Goal: Task Accomplishment & Management: Contribute content

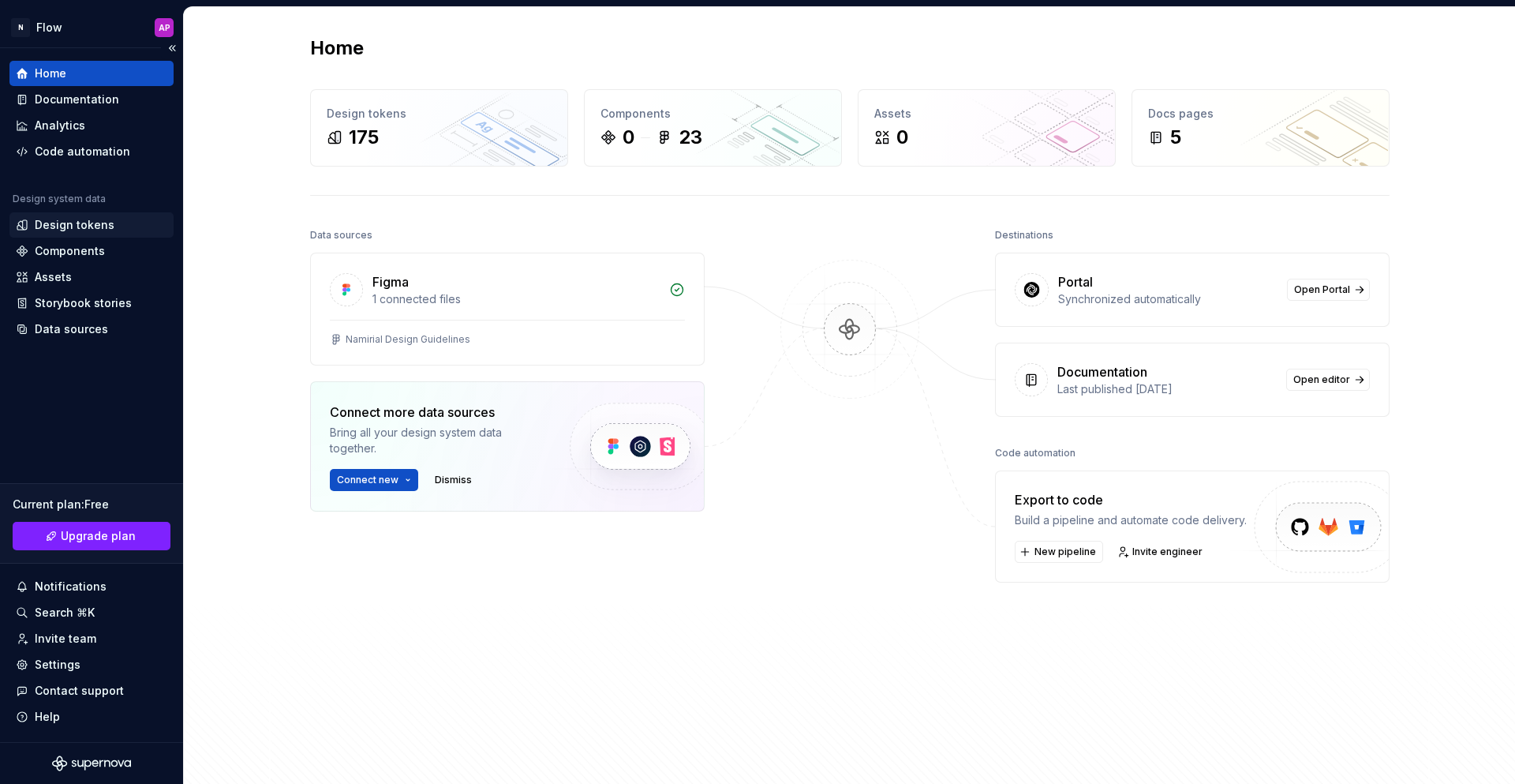
click at [54, 229] on div "Design tokens" at bounding box center [75, 224] width 80 height 16
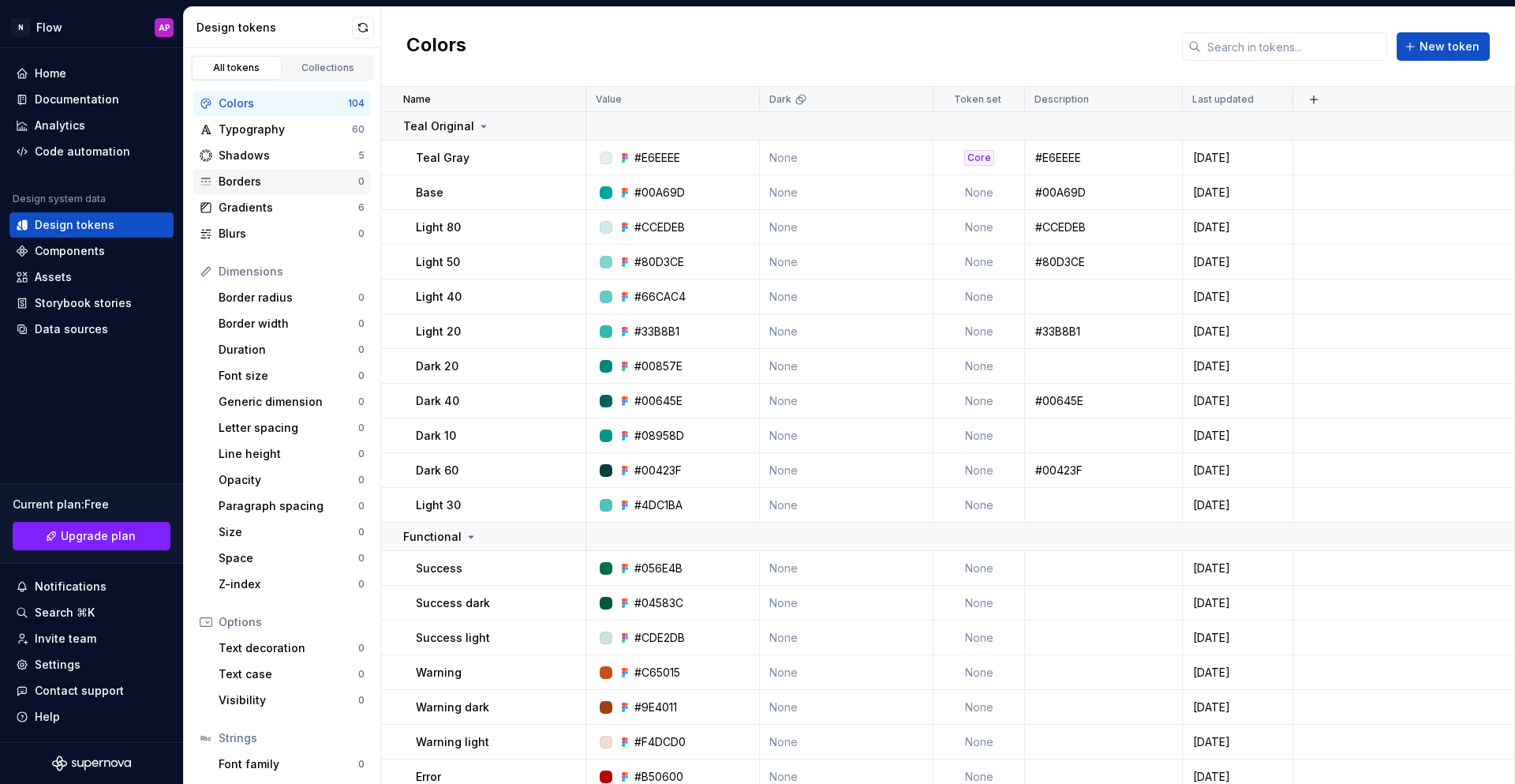
click at [305, 180] on div "Borders" at bounding box center [288, 182] width 140 height 16
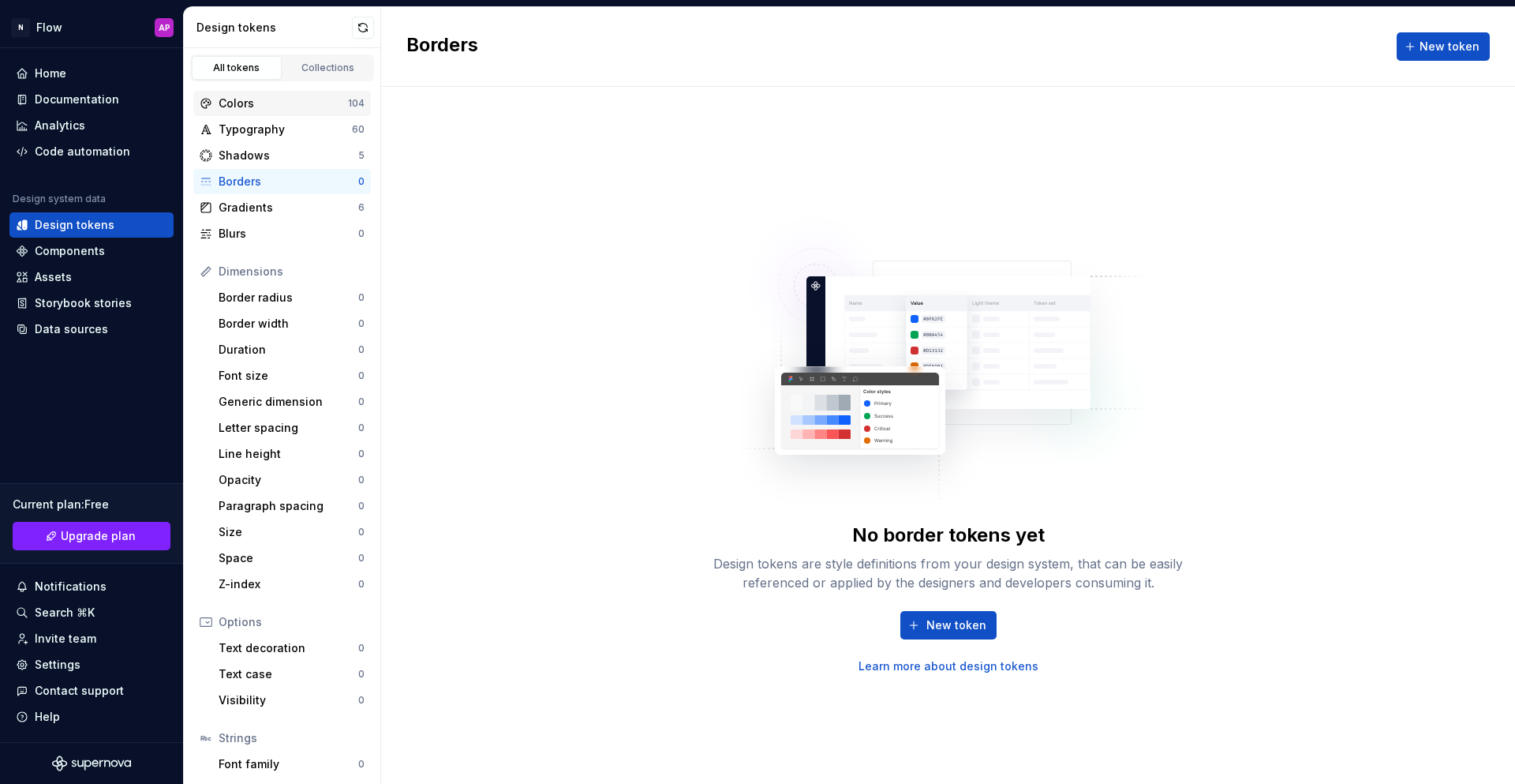
click at [296, 103] on div "Colors" at bounding box center [283, 103] width 129 height 16
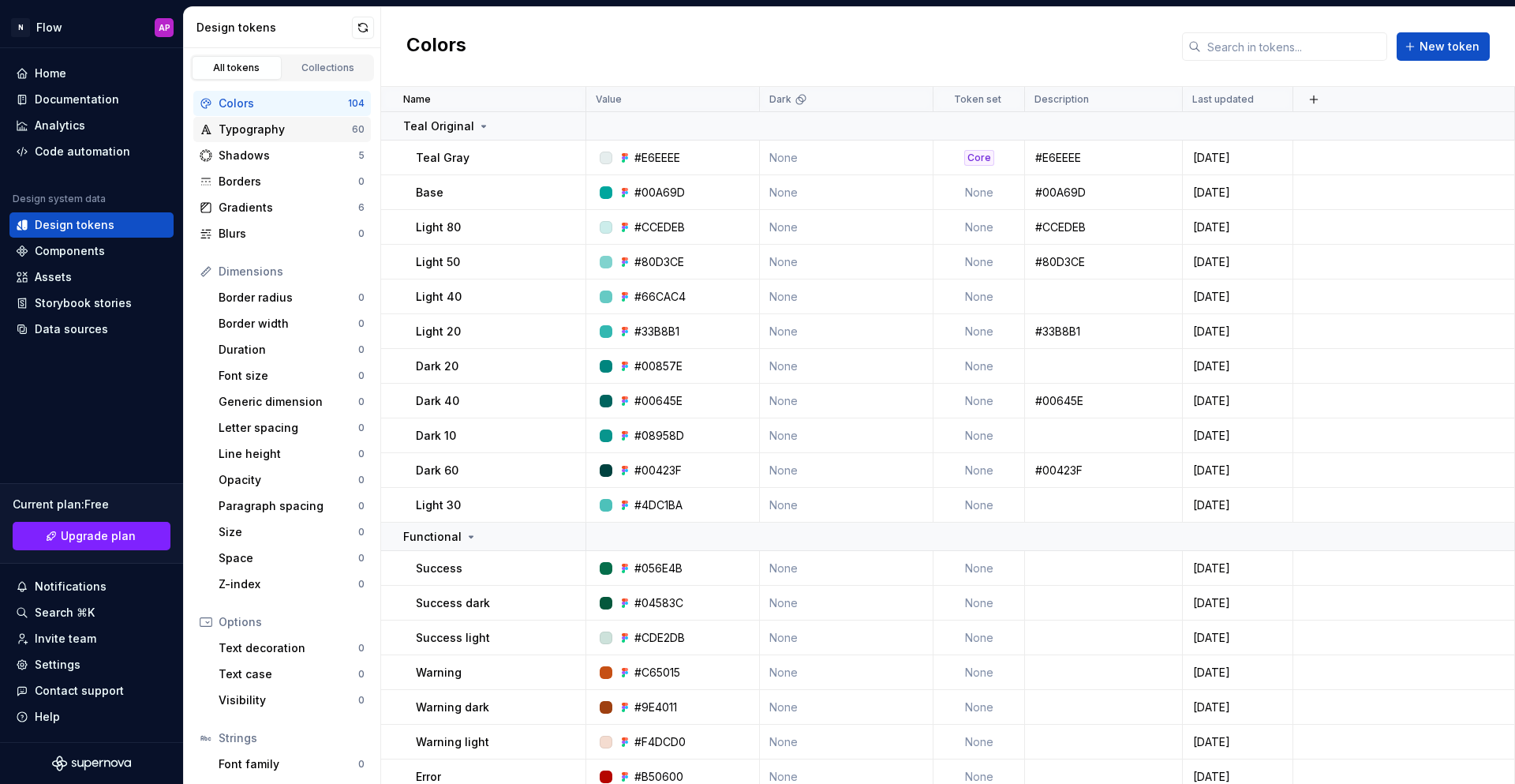
click at [289, 128] on div "Typography" at bounding box center [285, 129] width 133 height 16
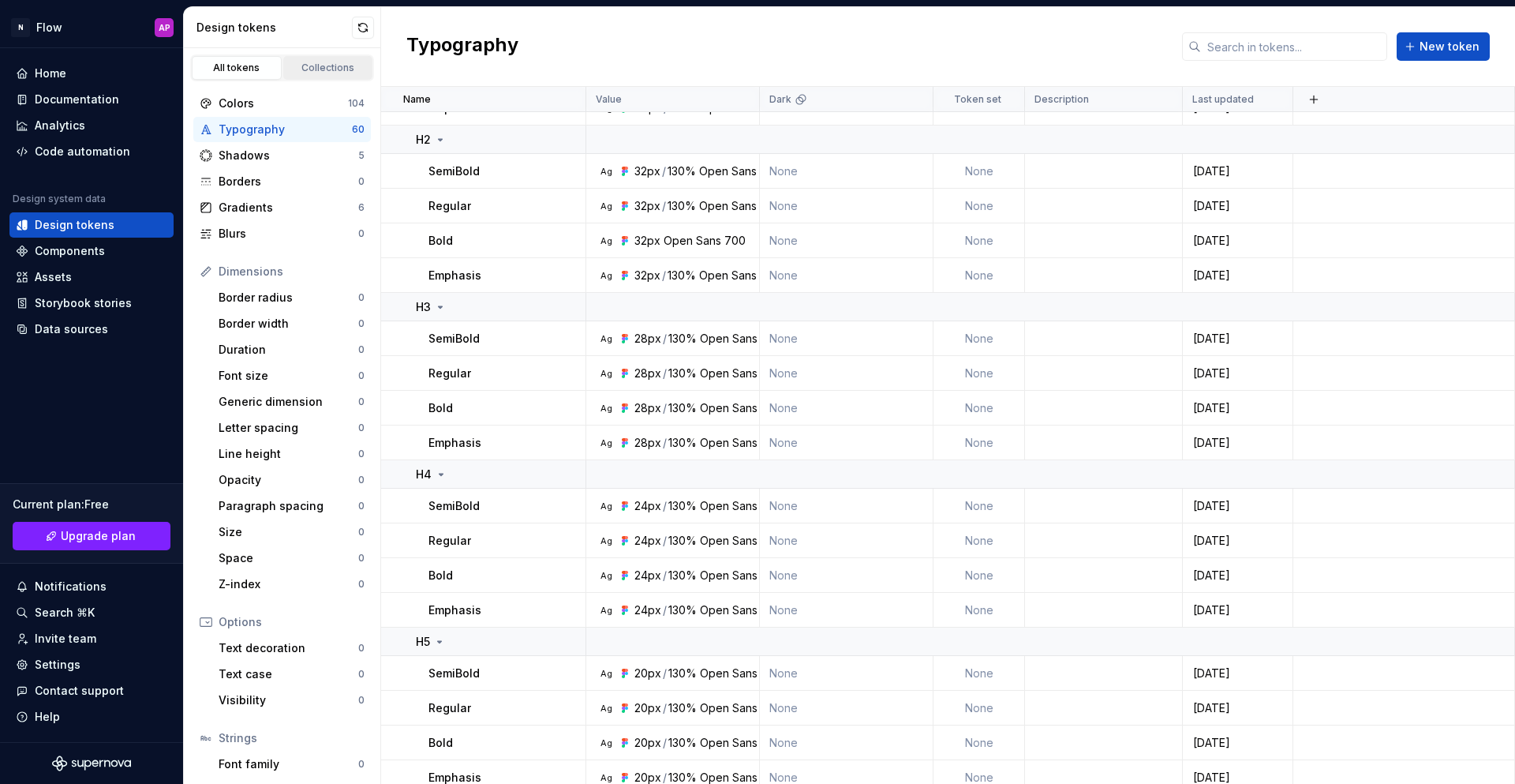
click at [341, 67] on div "Collections" at bounding box center [328, 67] width 79 height 12
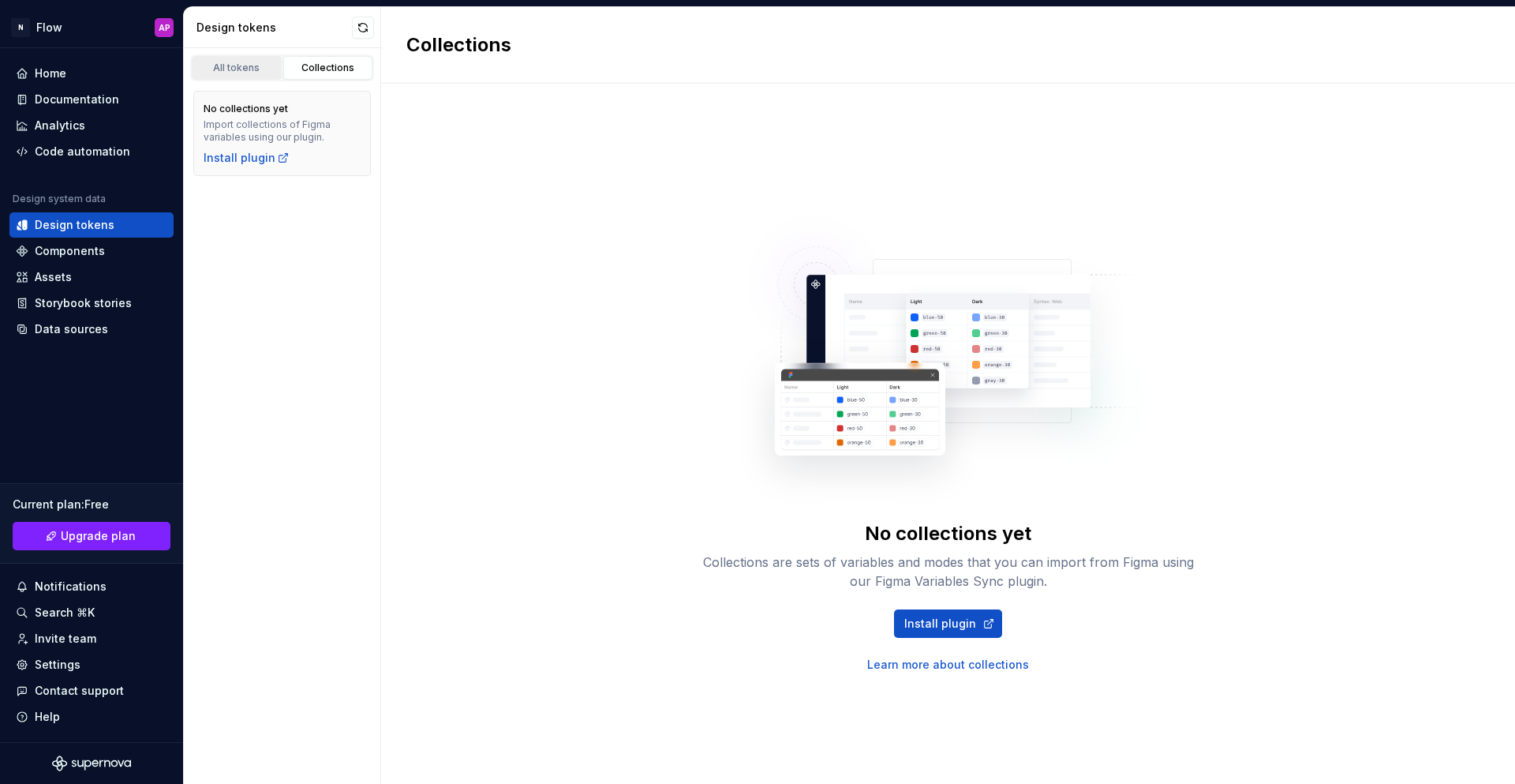
click at [254, 66] on div "All tokens" at bounding box center [237, 67] width 79 height 12
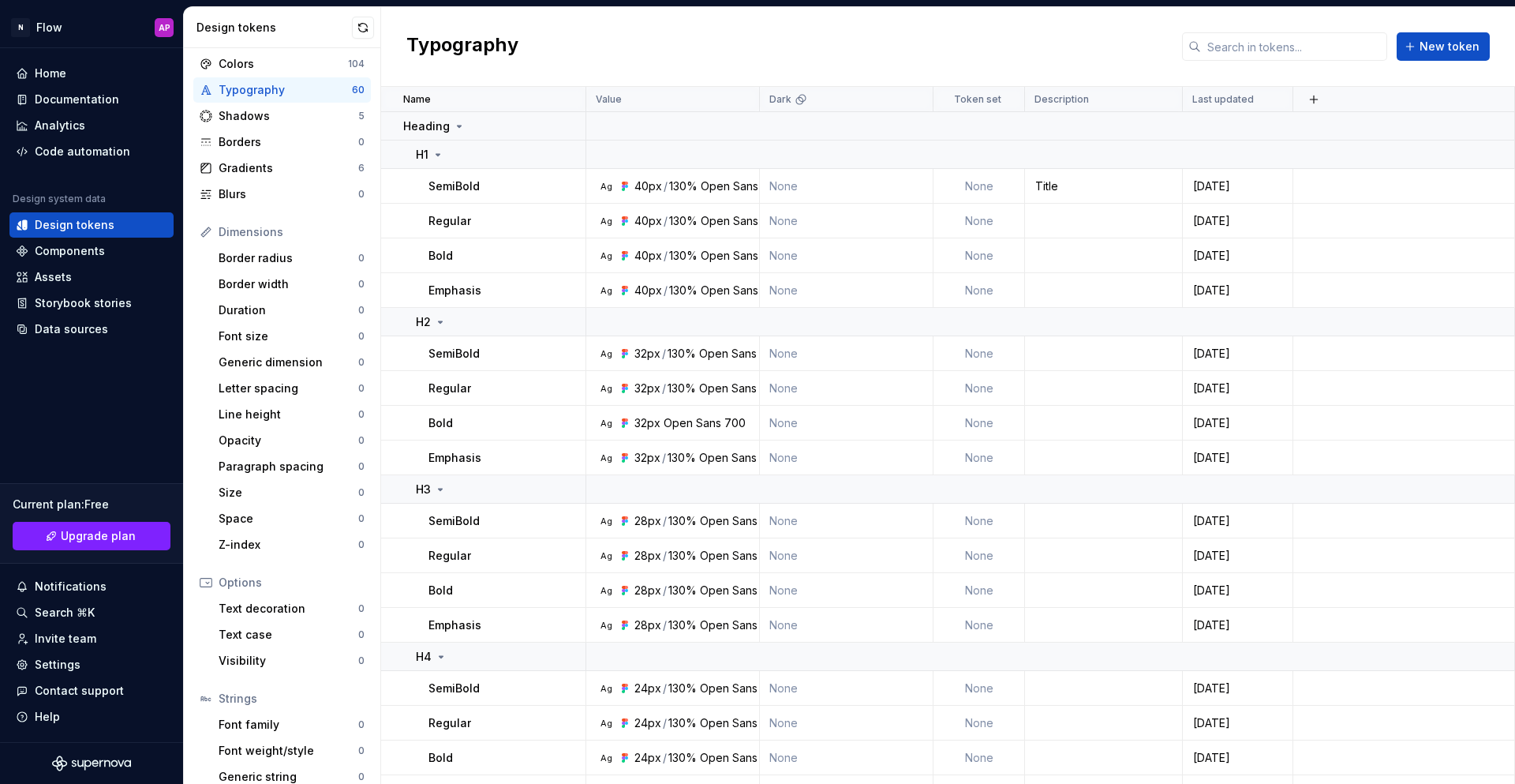
scroll to position [38, 0]
click at [109, 249] on div "Components" at bounding box center [91, 251] width 151 height 16
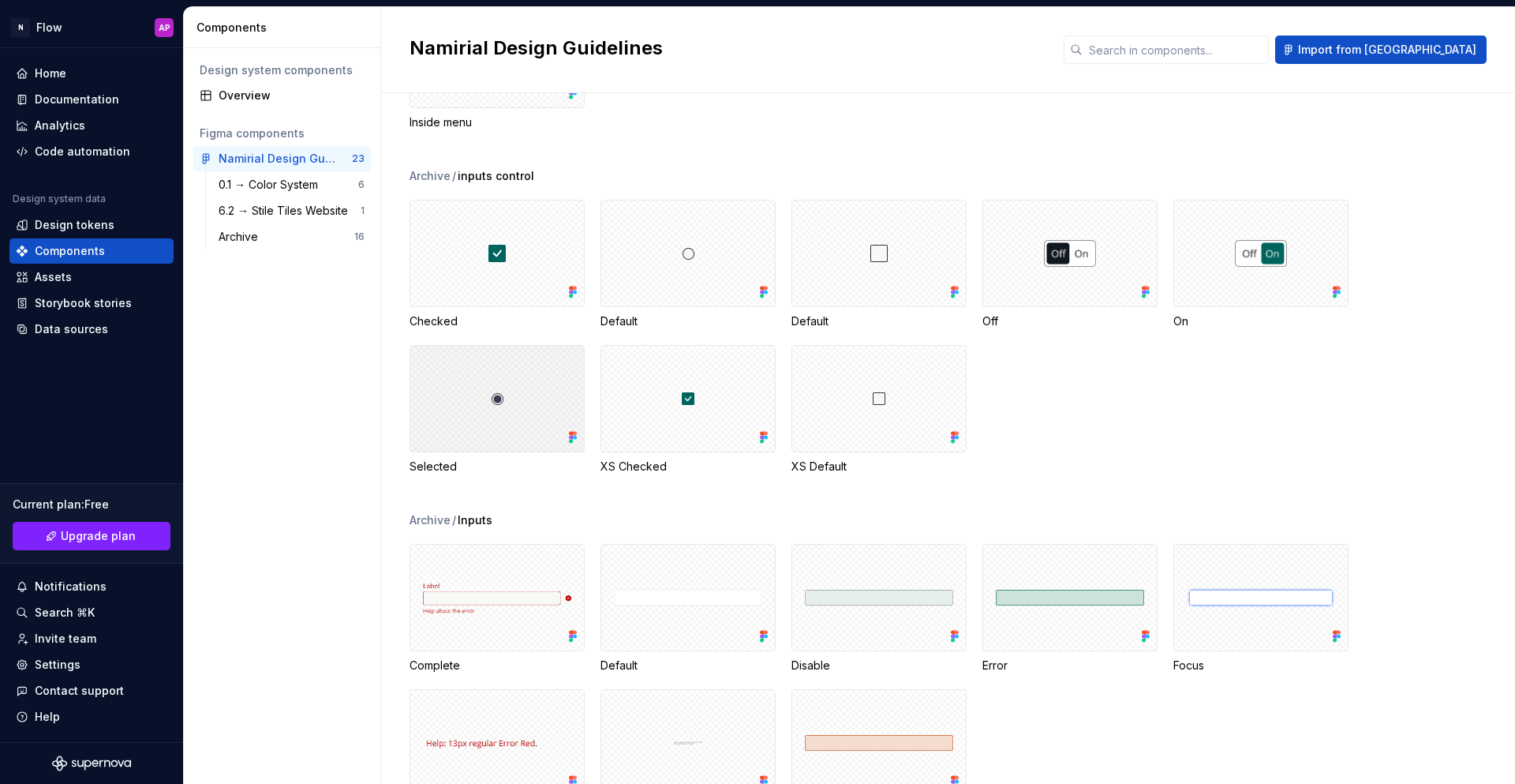
scroll to position [705, 0]
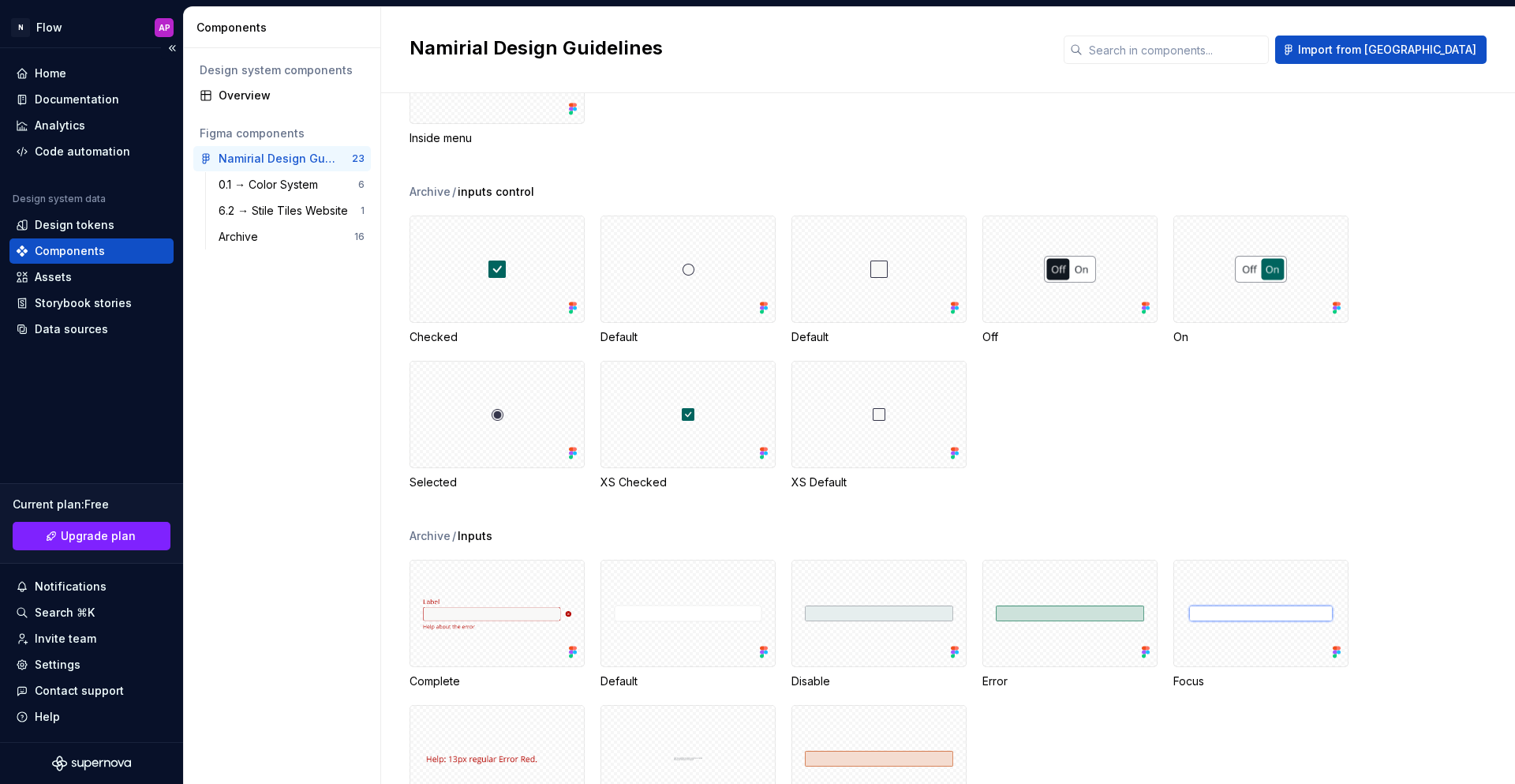
click at [55, 252] on div "Components" at bounding box center [70, 251] width 70 height 16
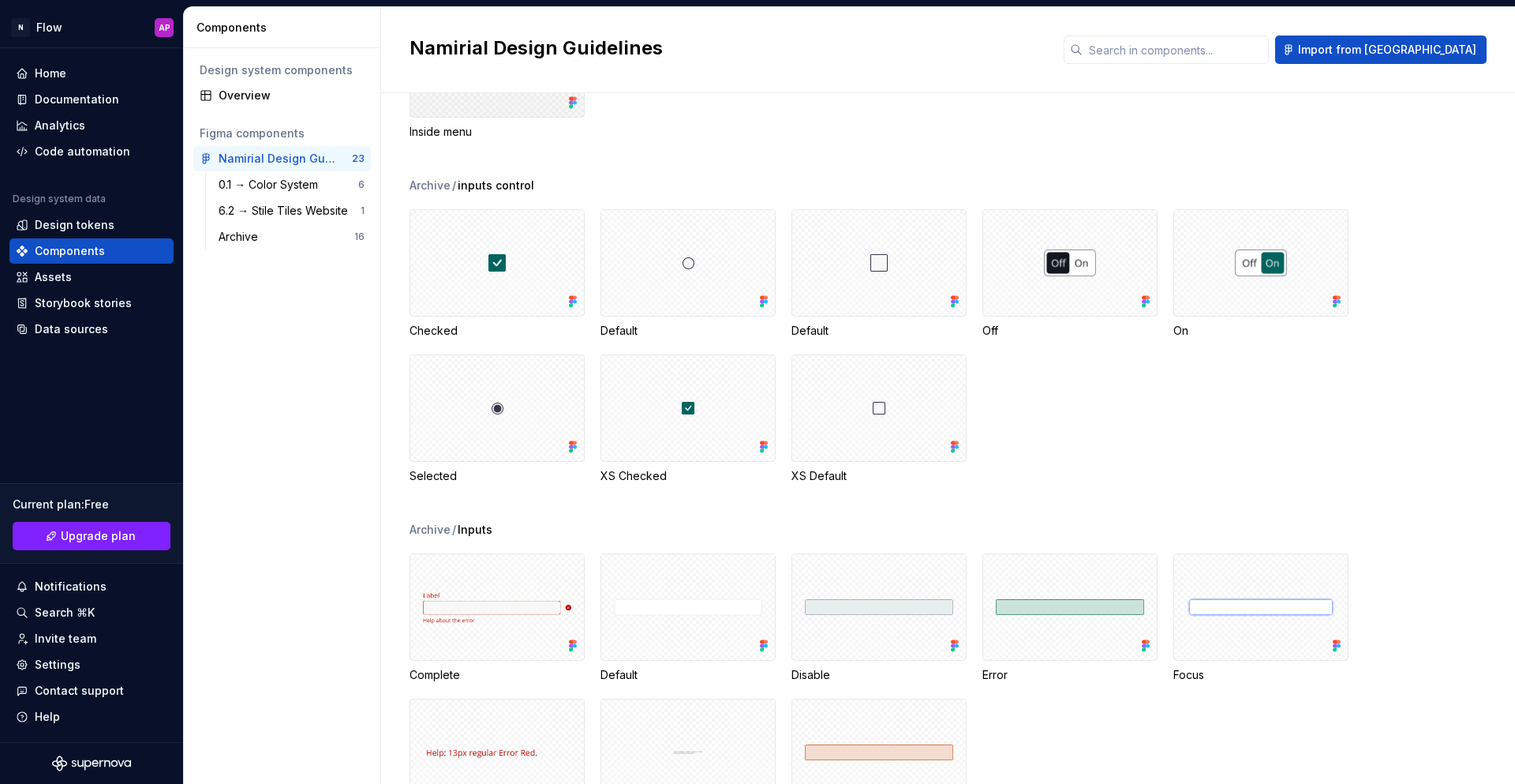
scroll to position [794, 0]
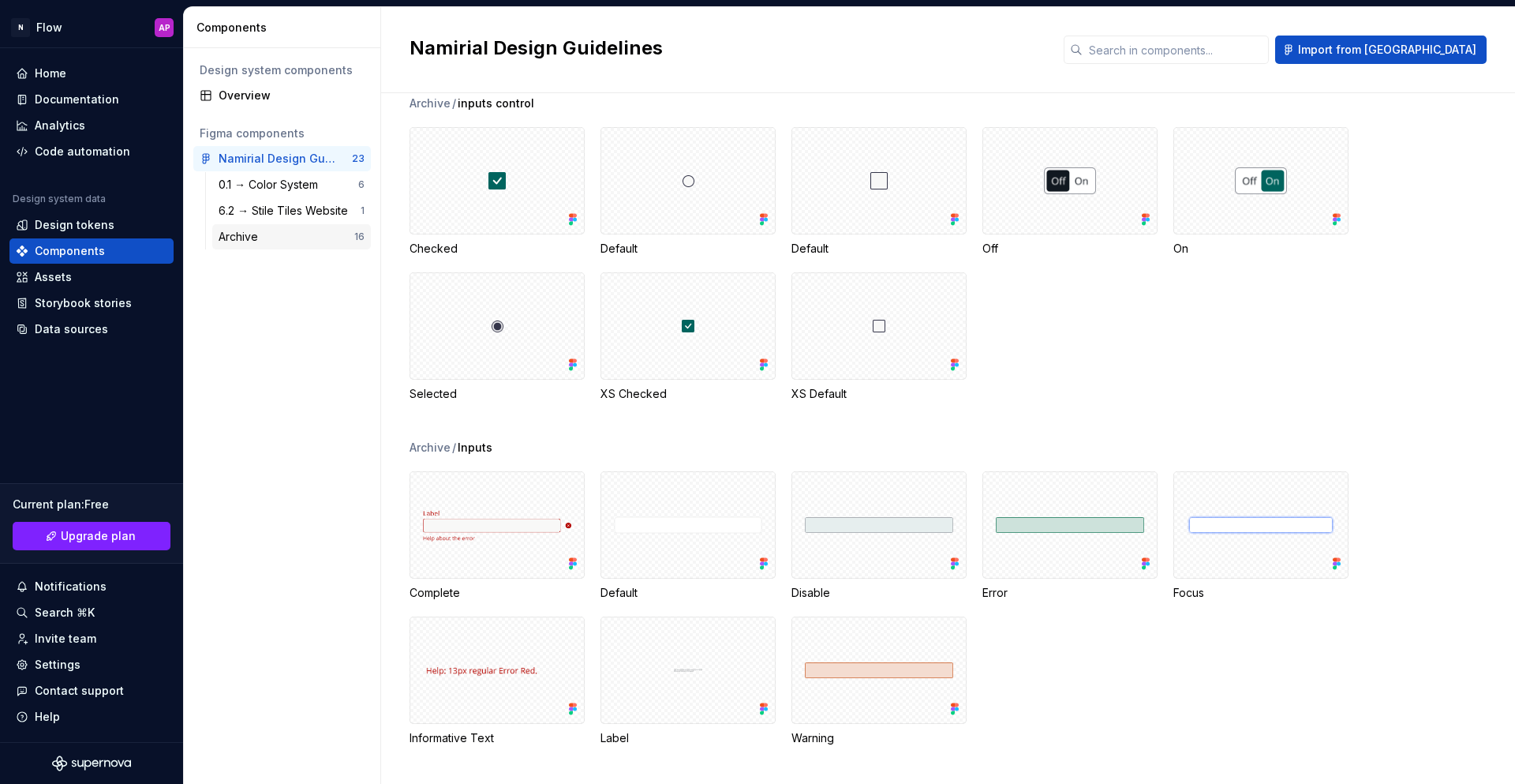
click at [273, 237] on div "Archive" at bounding box center [286, 237] width 136 height 16
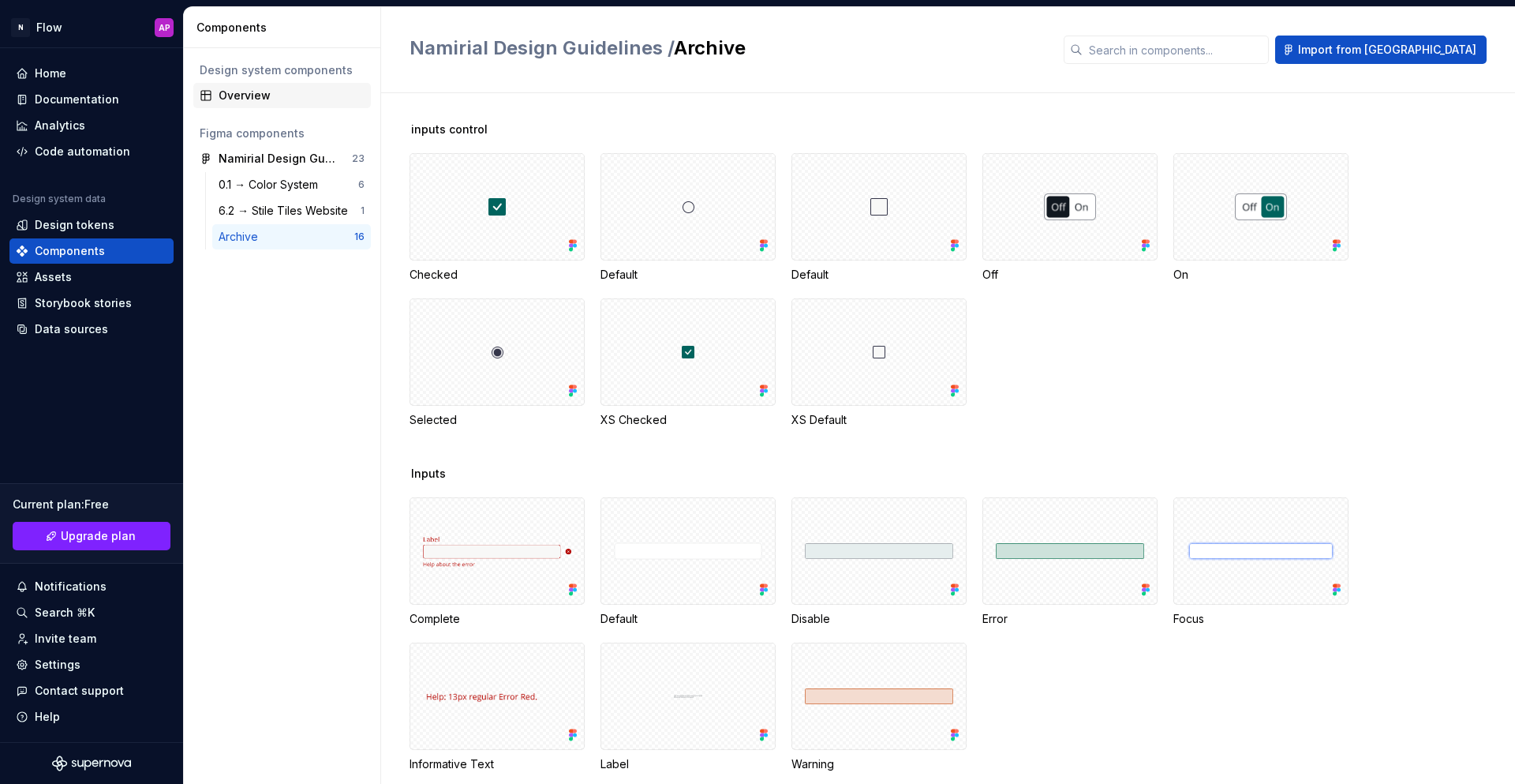
click at [278, 88] on div "Overview" at bounding box center [292, 95] width 146 height 16
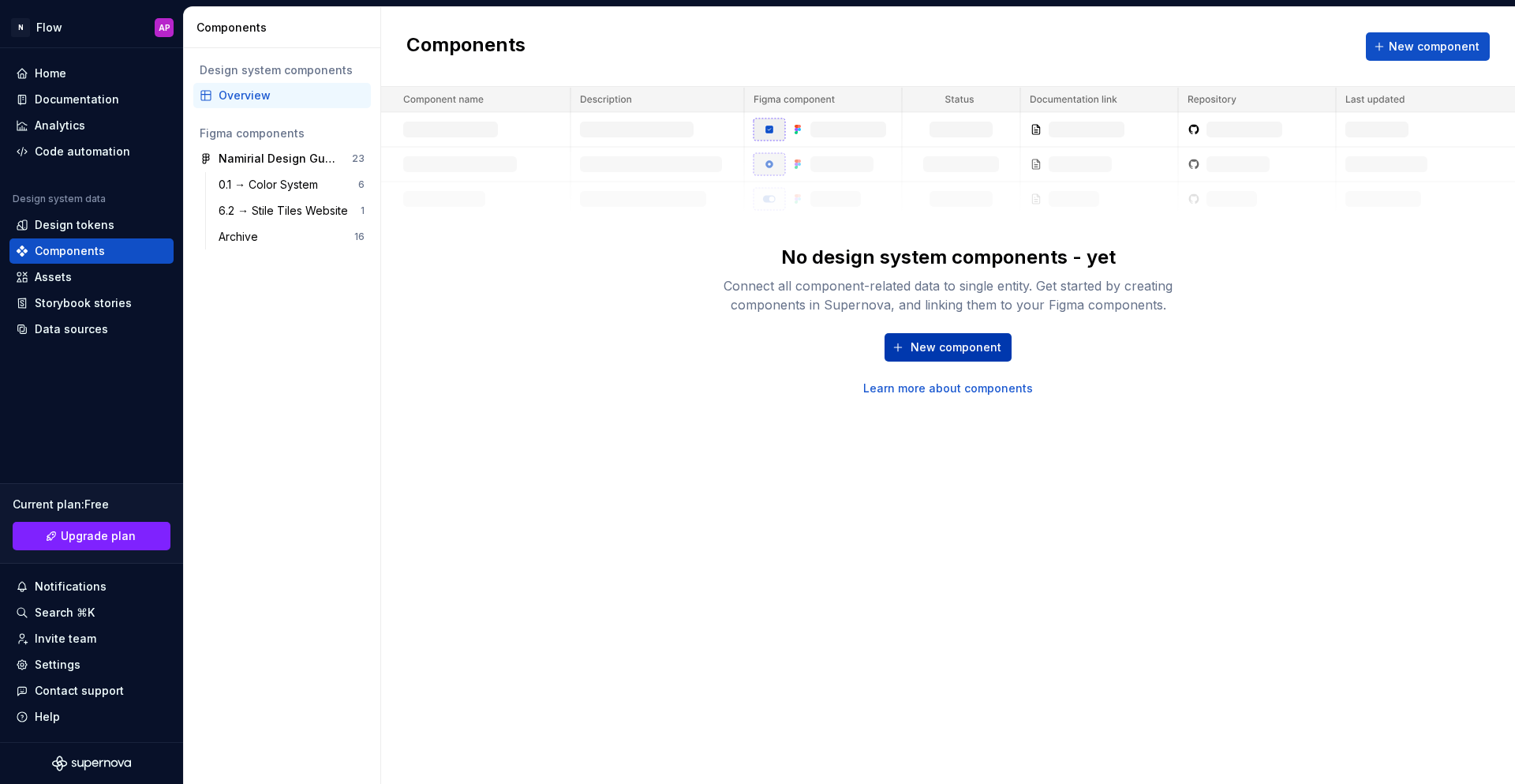
click at [996, 346] on span "New component" at bounding box center [955, 347] width 90 height 16
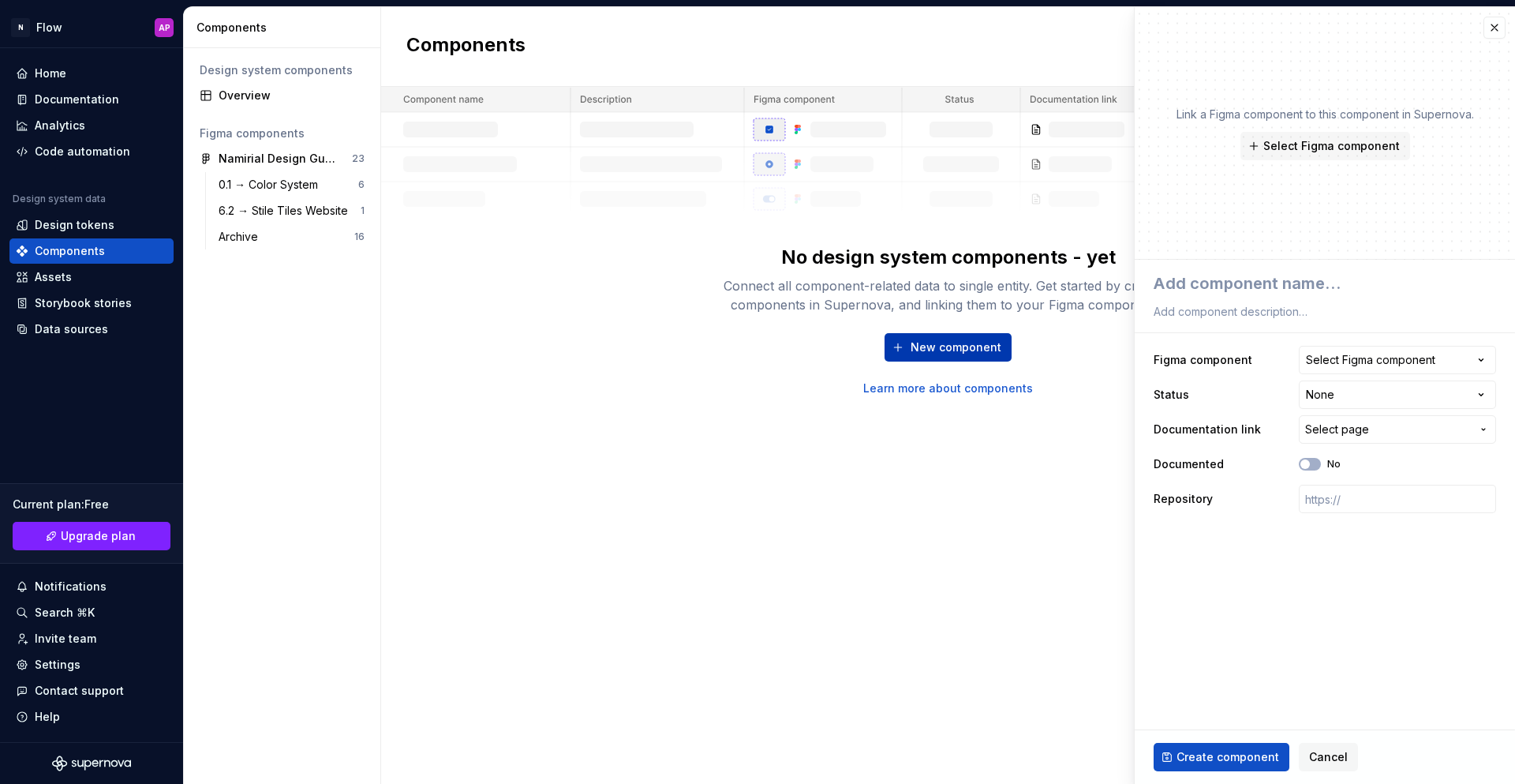
type textarea "*"
type textarea "P"
type textarea "*"
type textarea "Pr"
type textarea "*"
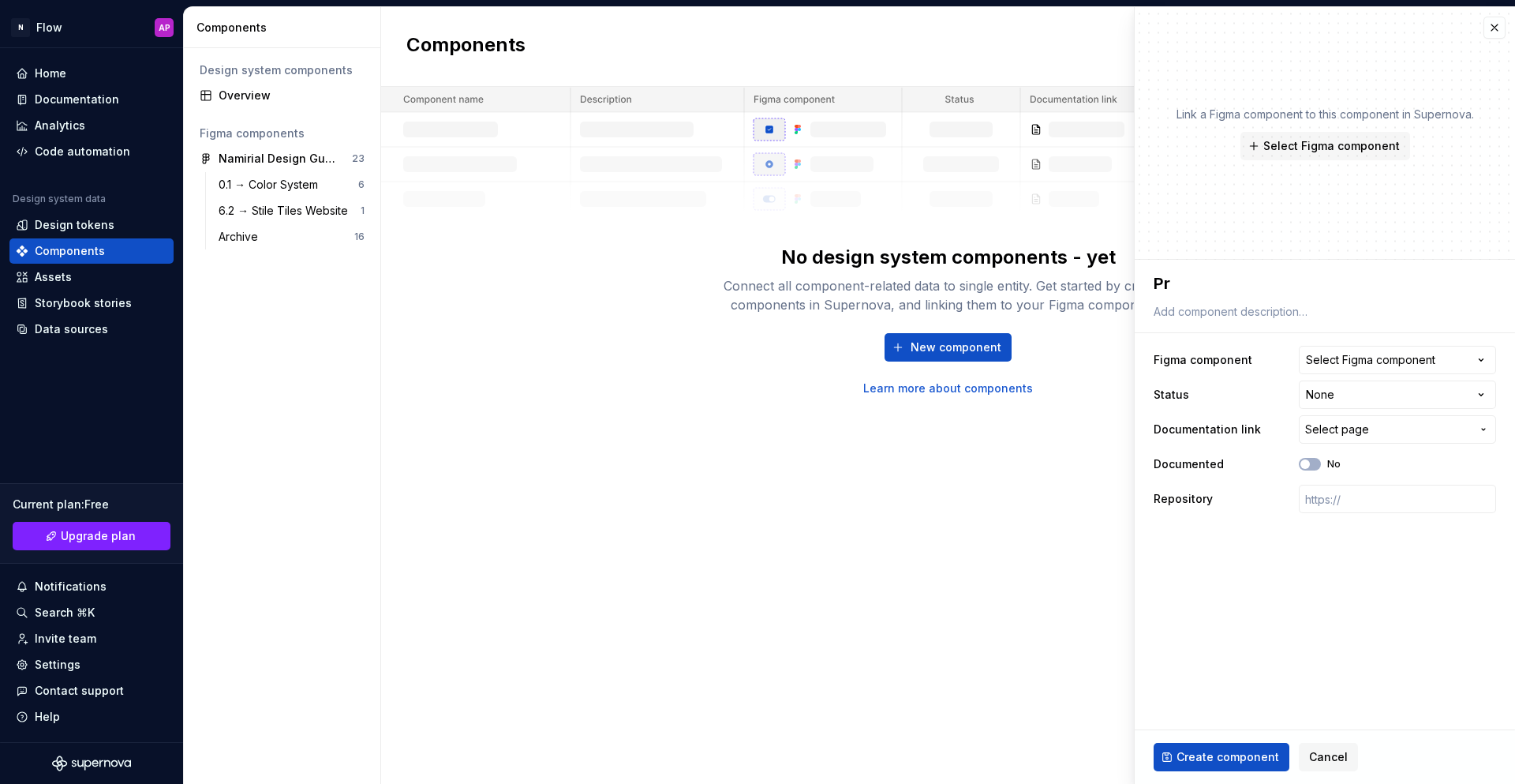
type textarea "P"
type textarea "*"
type textarea "B"
type textarea "*"
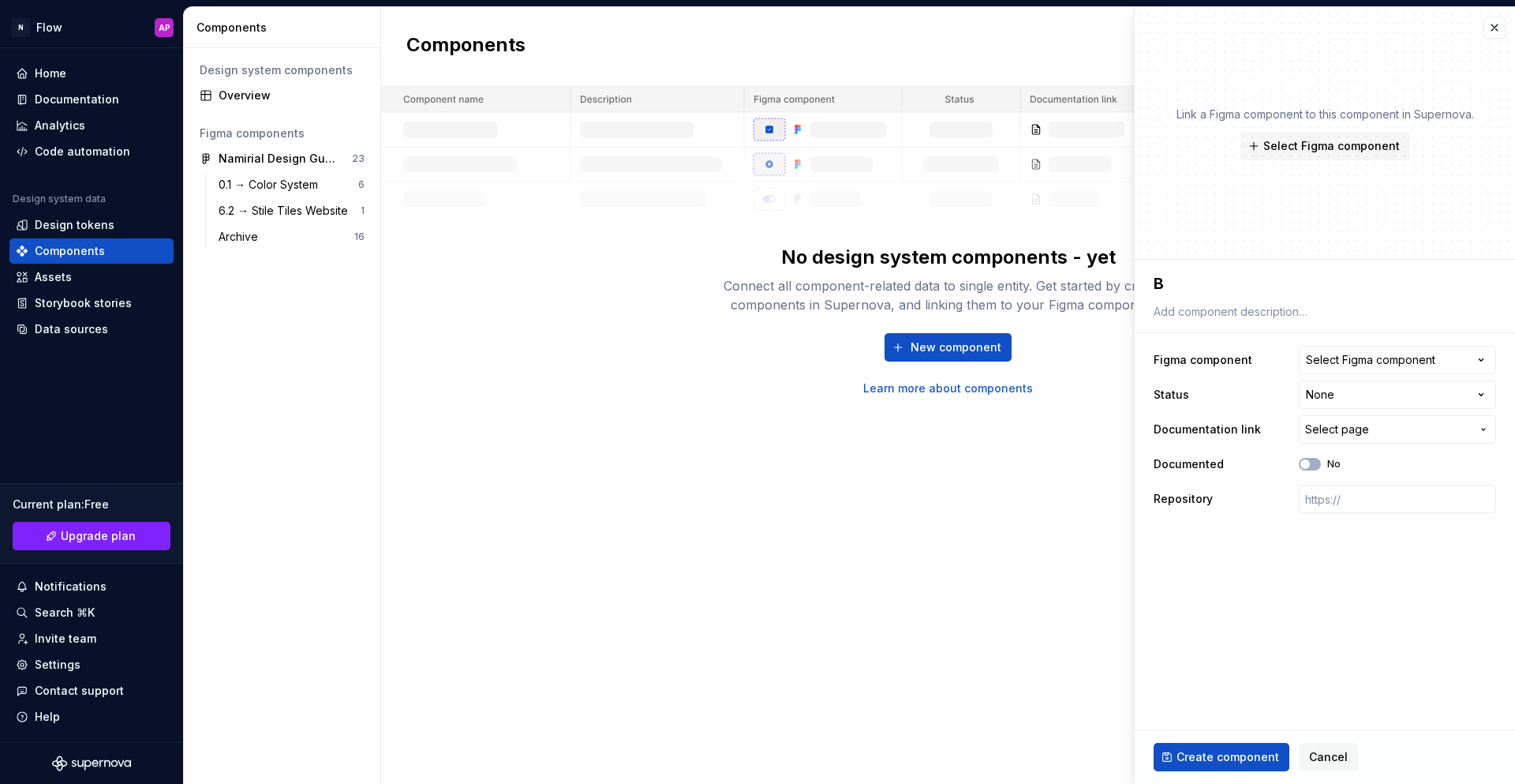
type textarea "Bu"
type textarea "*"
type textarea "Buo"
type textarea "*"
type textarea "Buon"
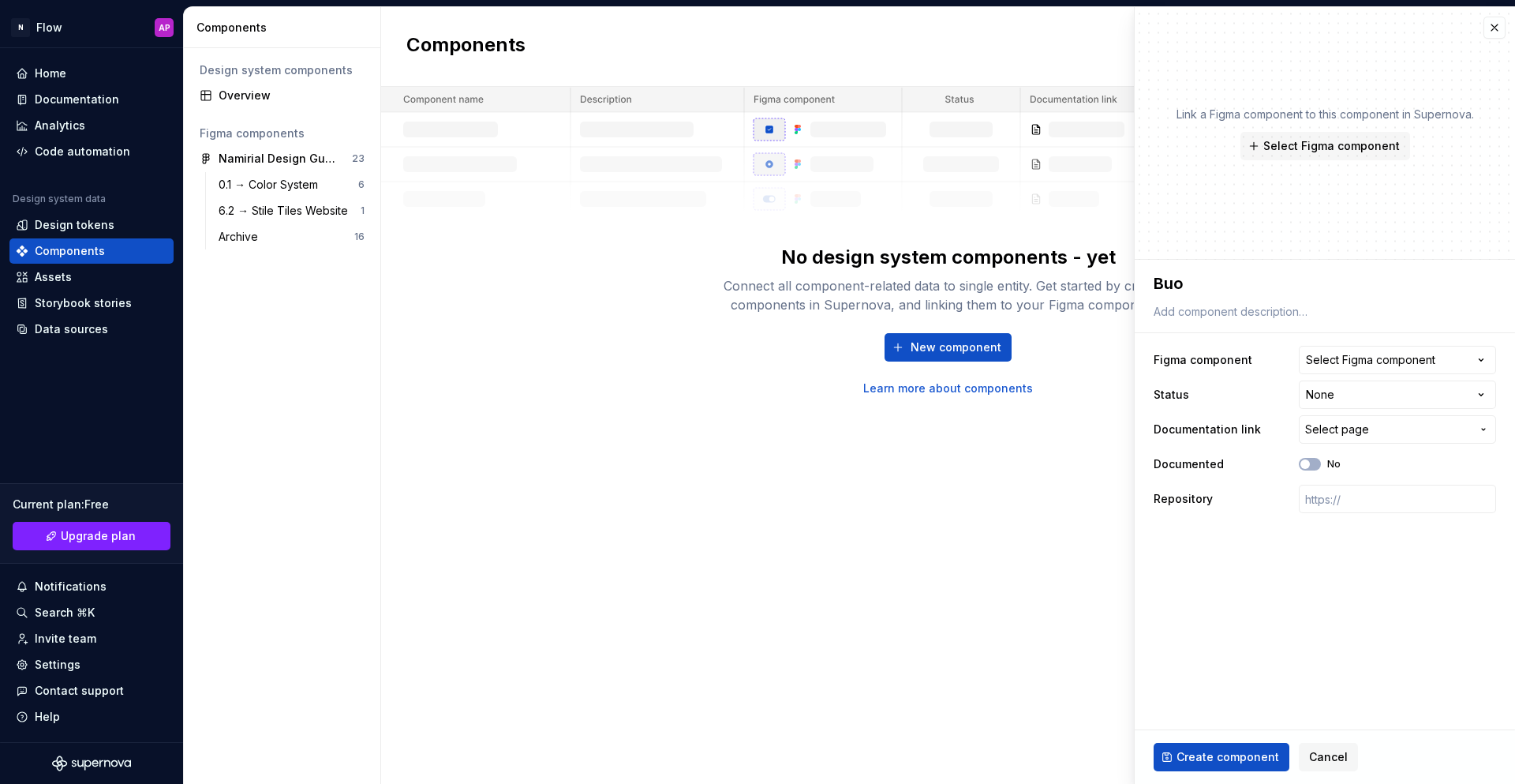
type textarea "*"
type textarea "Buonn"
type textarea "*"
type textarea "Buon"
type textarea "*"
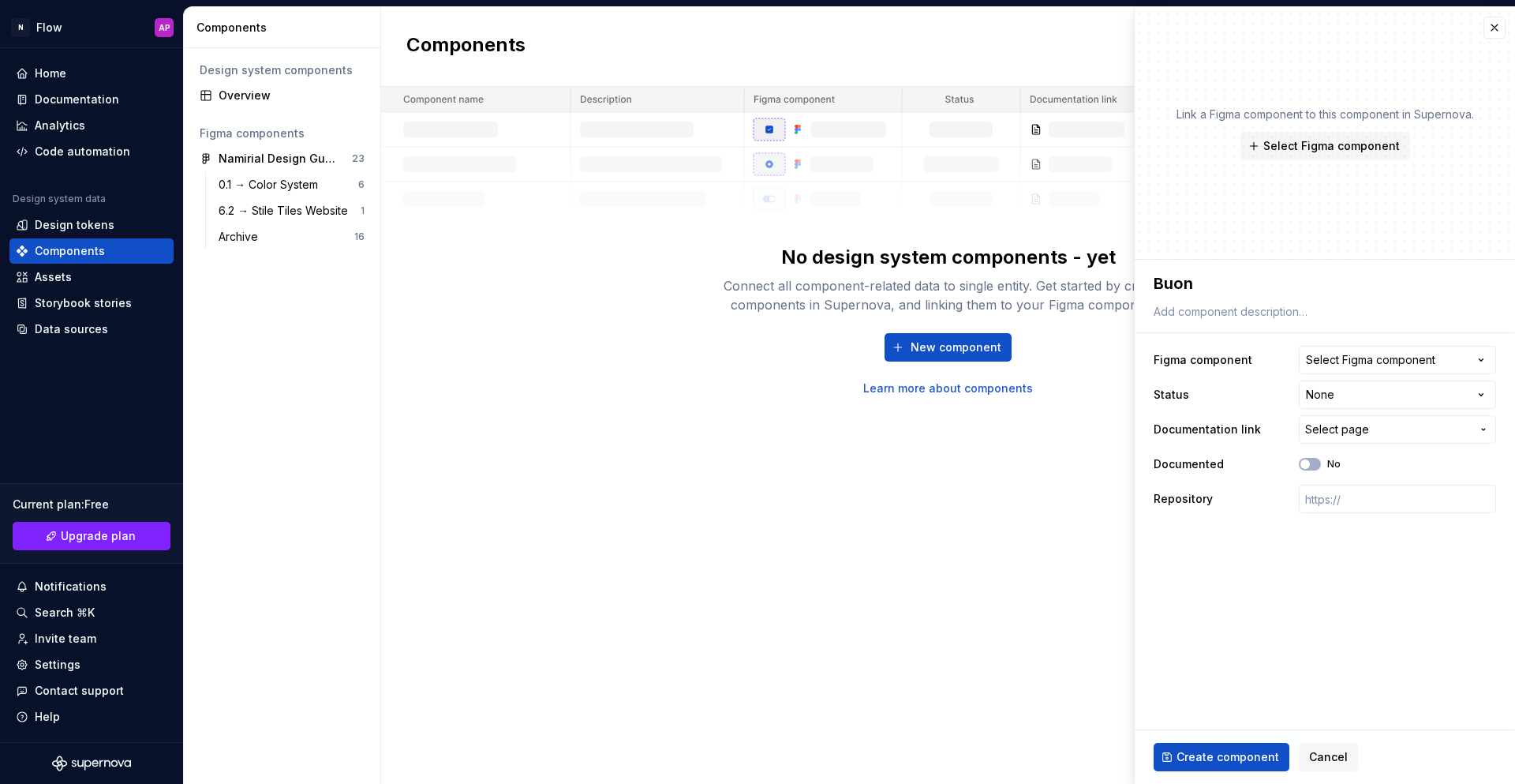
type textarea "Buo"
type textarea "*"
type textarea "Bu"
type textarea "*"
type textarea "But"
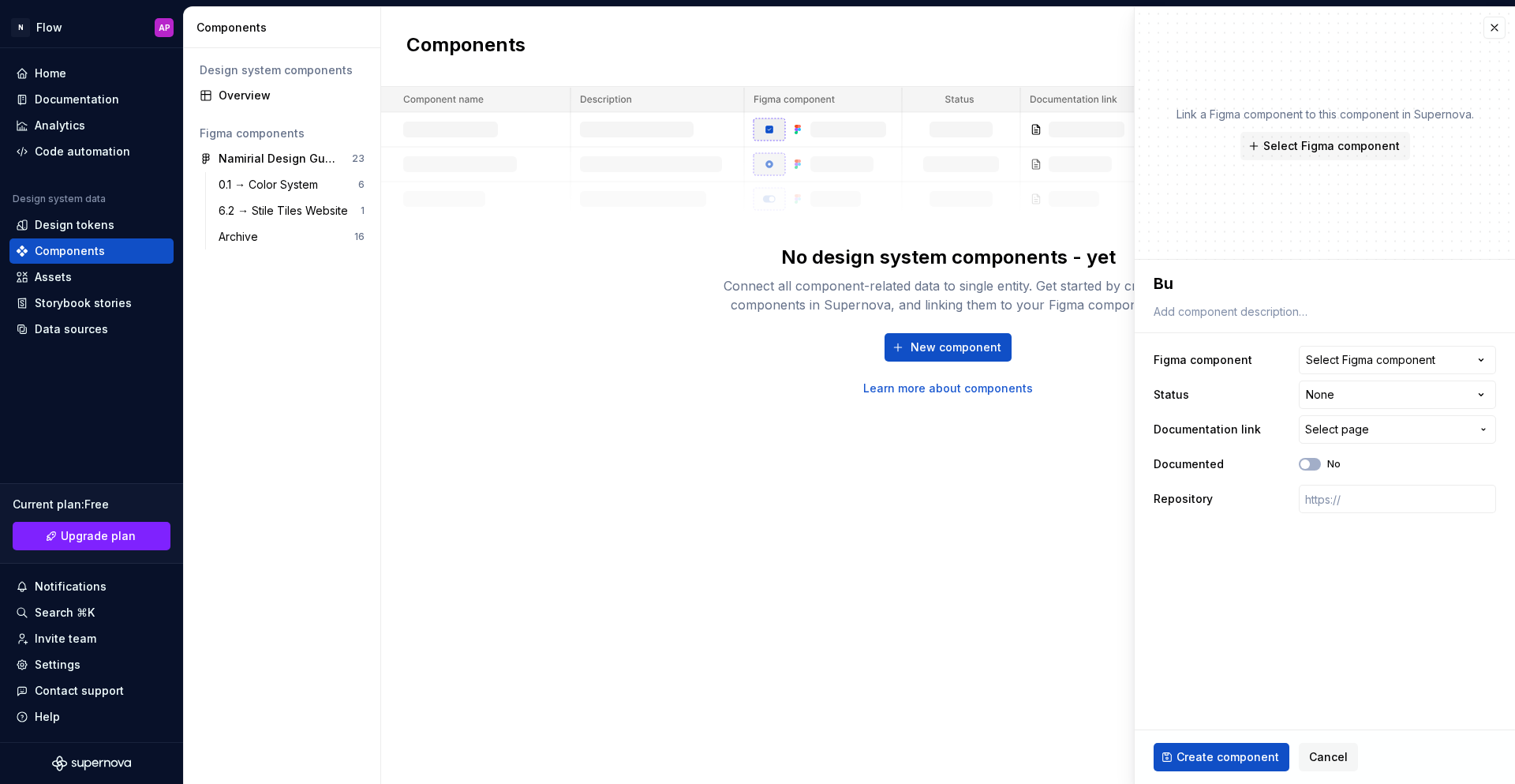
type textarea "*"
type textarea "Butt"
type textarea "*"
type textarea "Butto"
type textarea "*"
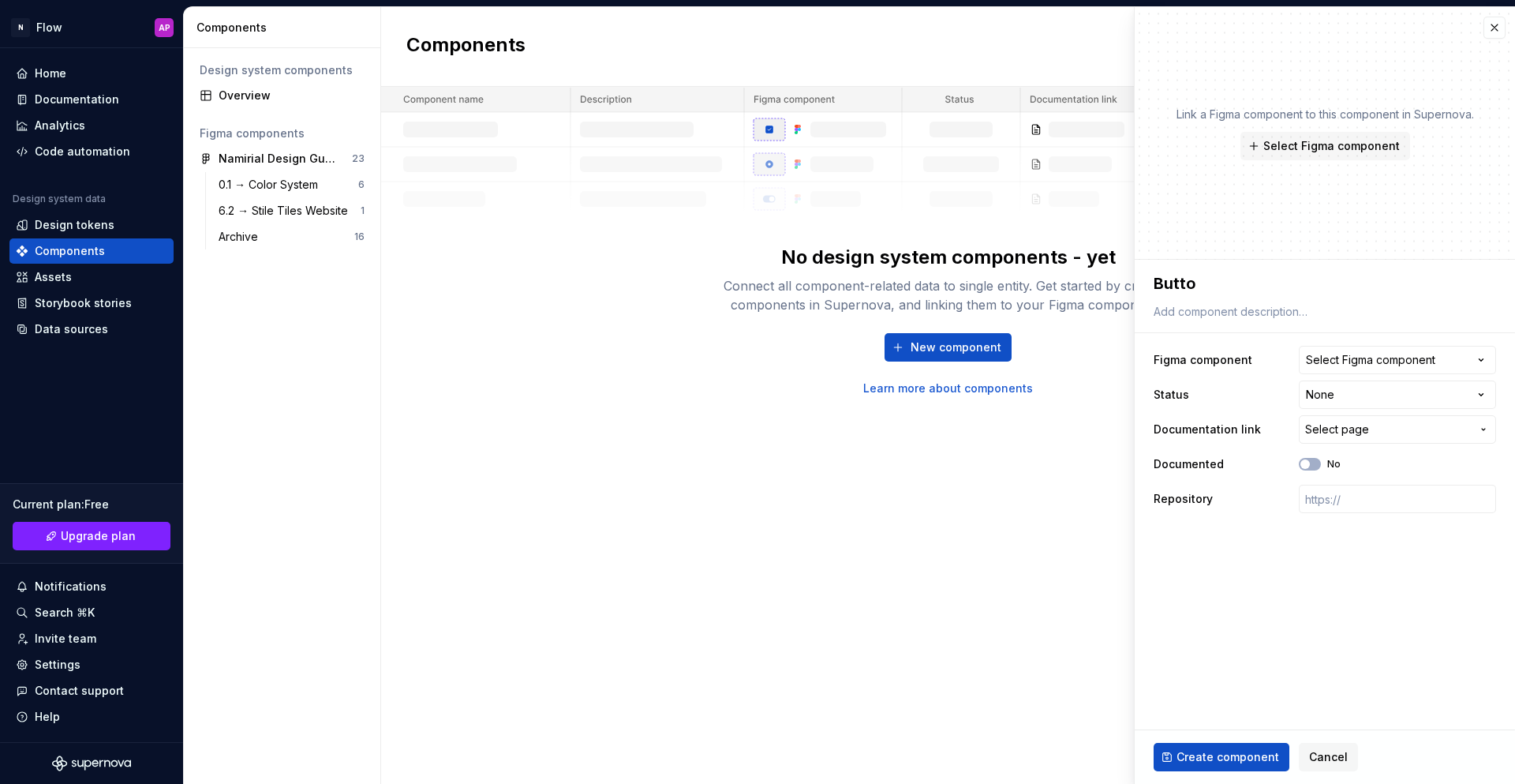
type textarea "Button"
type textarea "*"
type textarea "Button"
click at [1420, 359] on div "Select Figma component" at bounding box center [1371, 359] width 129 height 16
click at [1259, 344] on html "**********" at bounding box center [758, 392] width 1515 height 784
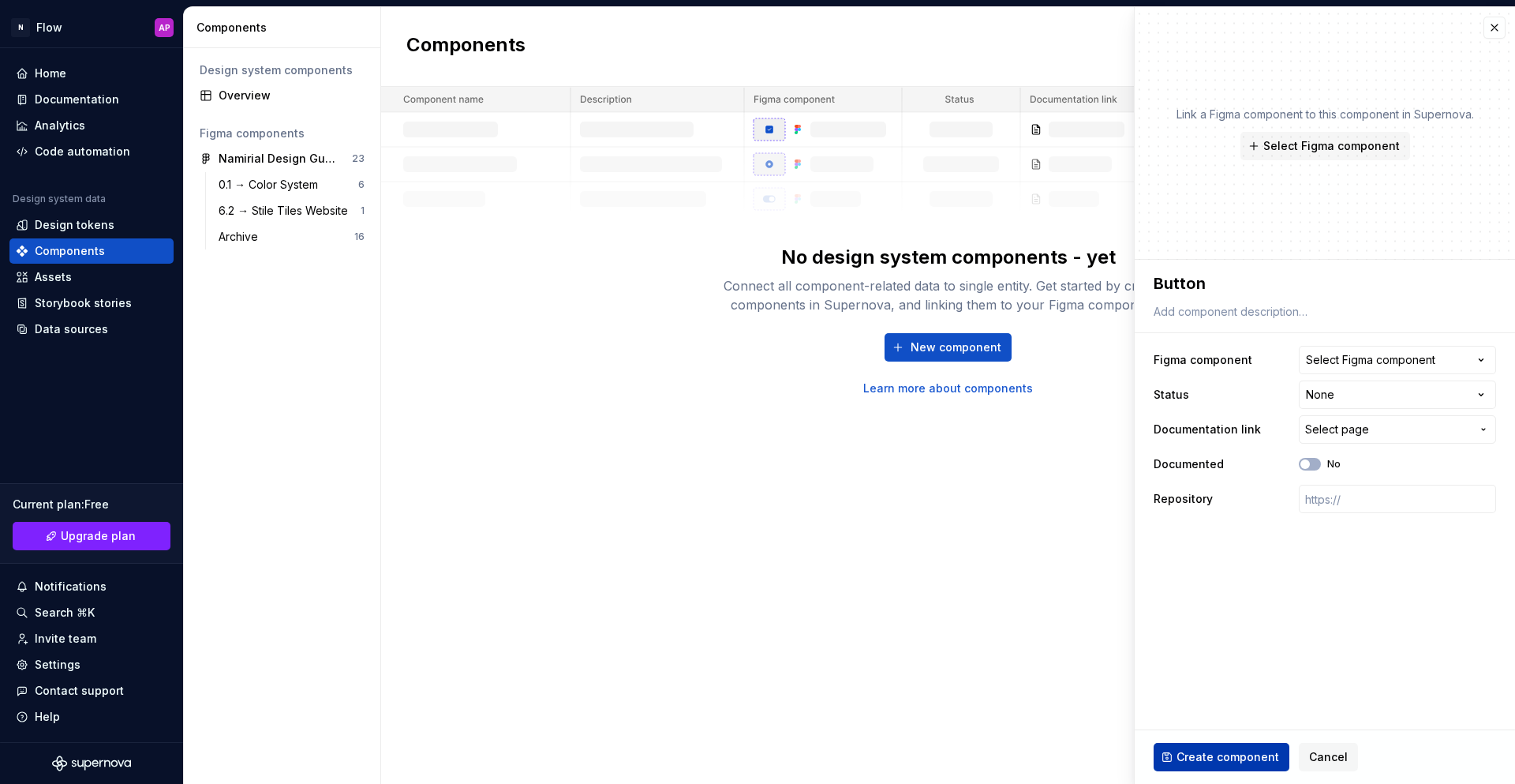
click at [1237, 752] on span "Create component" at bounding box center [1228, 756] width 103 height 16
type textarea "*"
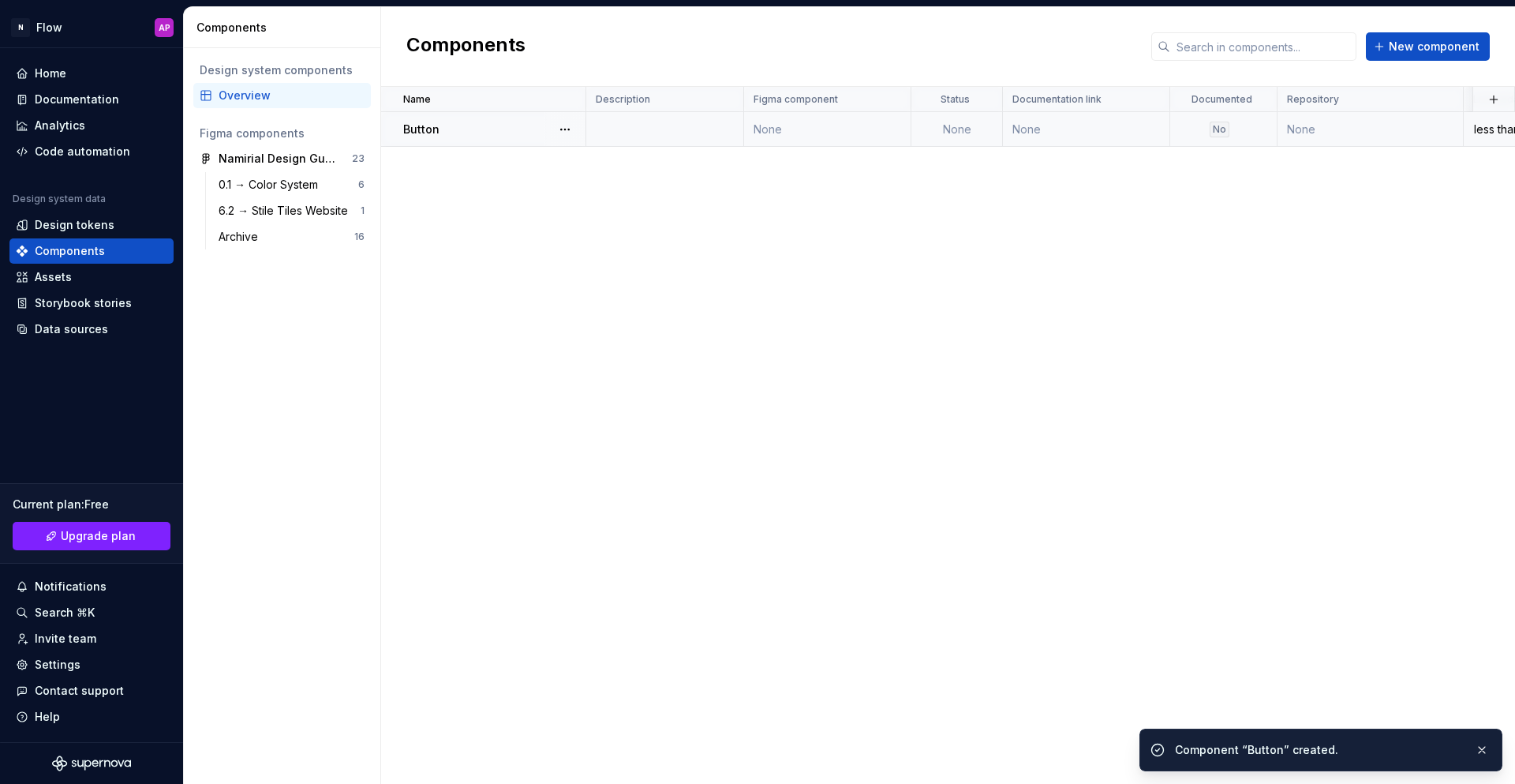
click at [924, 127] on td "None" at bounding box center [957, 129] width 91 height 35
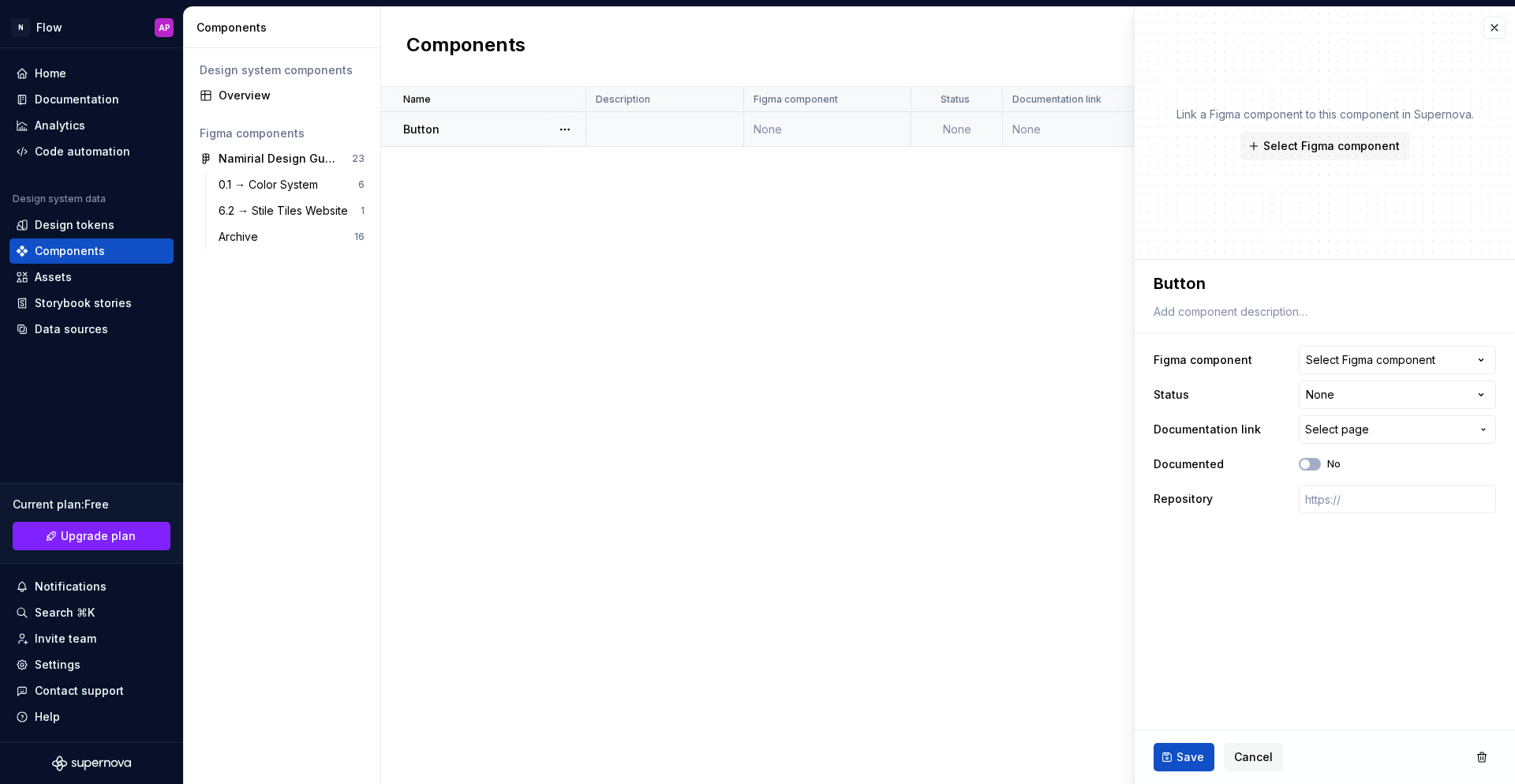
type textarea "*"
click at [1398, 360] on div "Select Figma component" at bounding box center [1371, 359] width 129 height 16
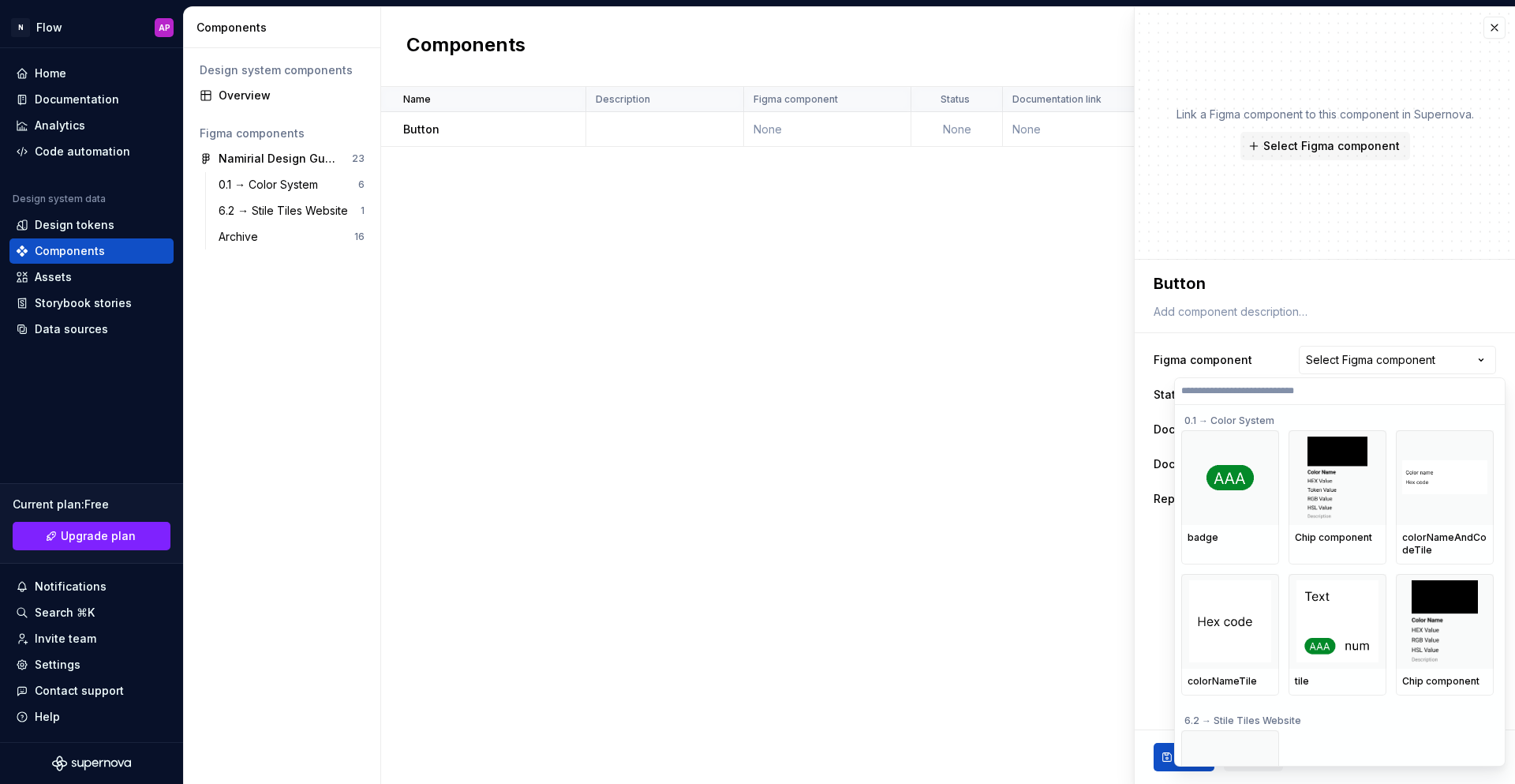
click at [887, 426] on html "**********" at bounding box center [758, 392] width 1515 height 784
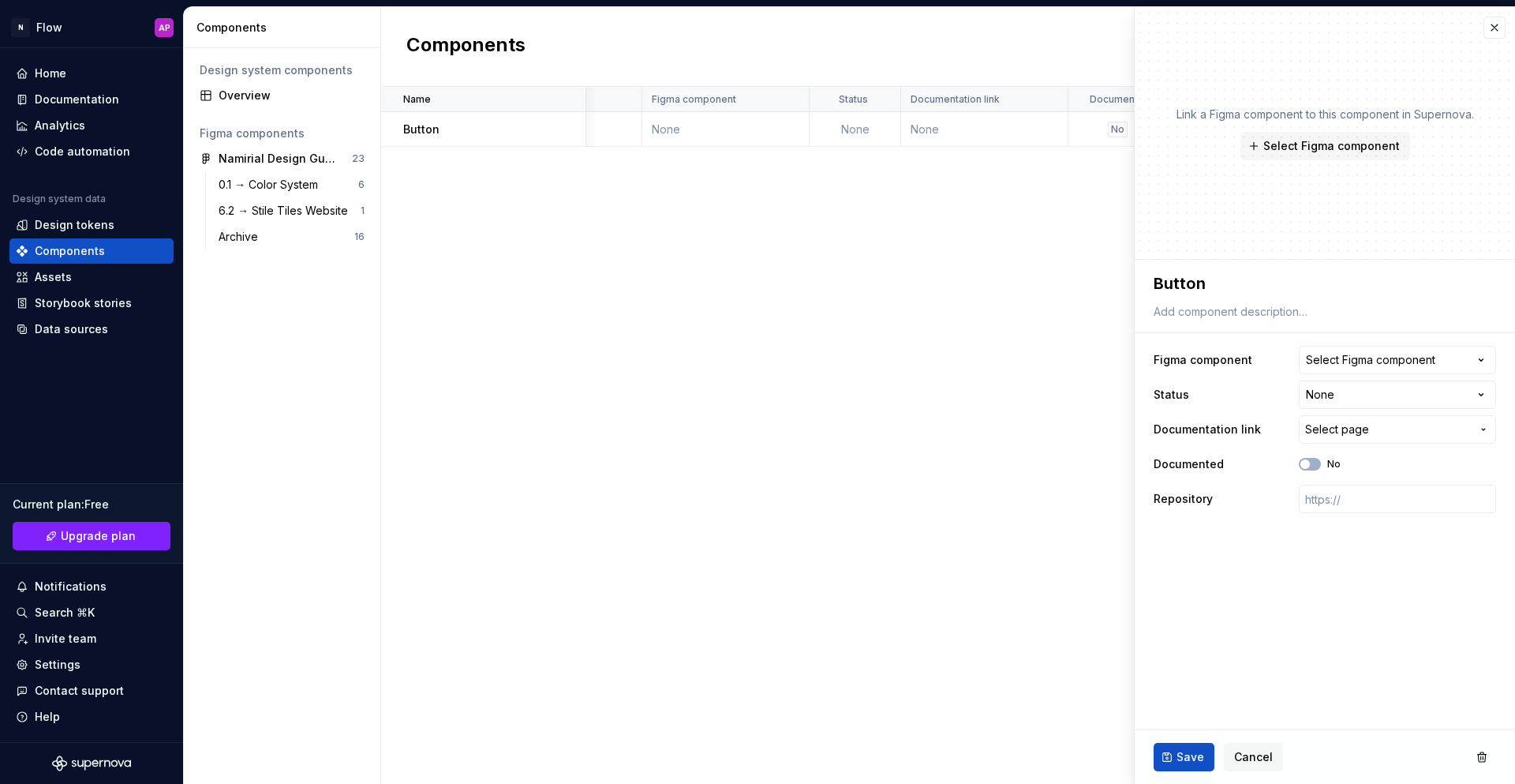
scroll to position [0, 101]
click at [1495, 30] on button "button" at bounding box center [1494, 27] width 22 height 22
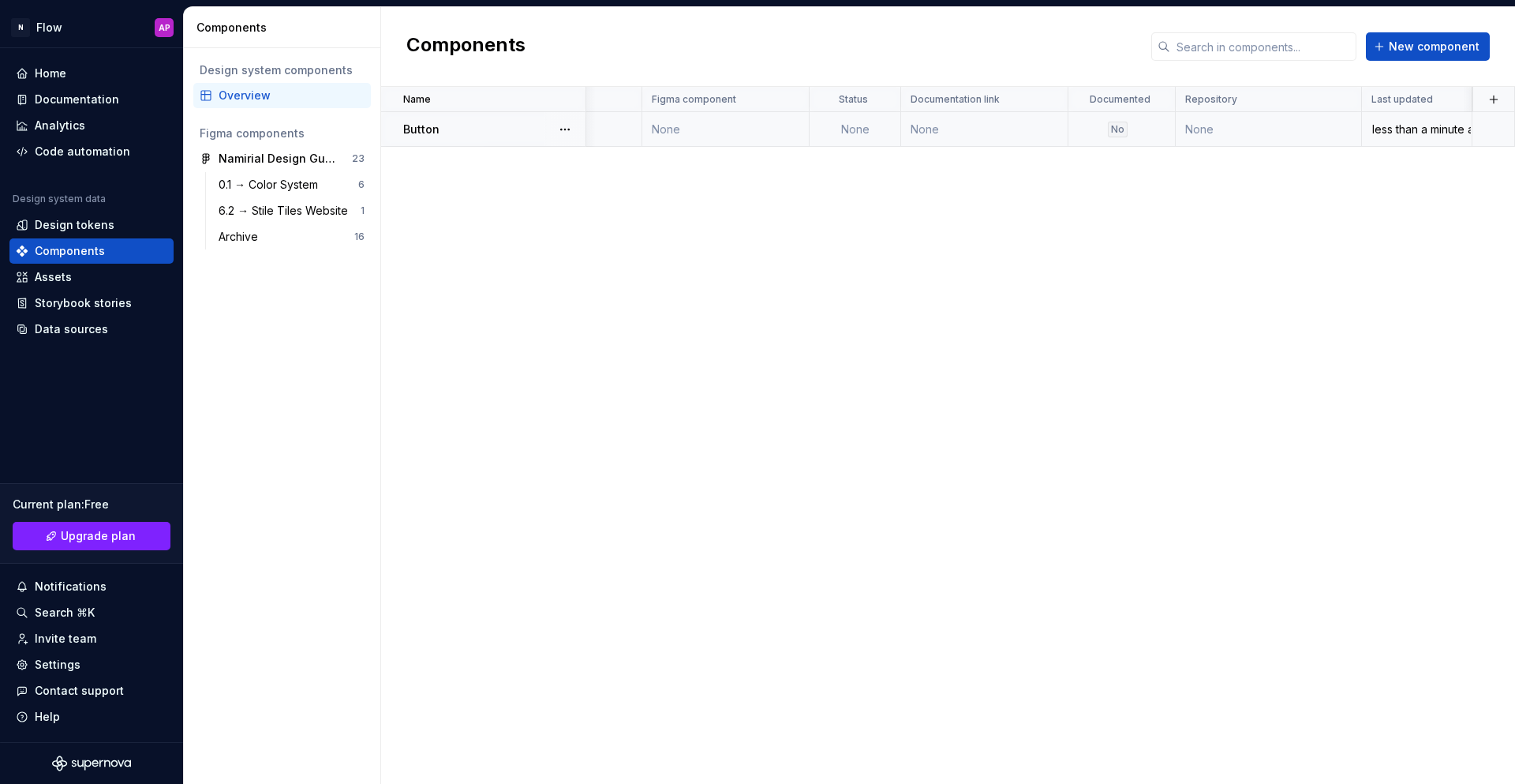
scroll to position [0, 101]
click at [1493, 97] on button "button" at bounding box center [1493, 99] width 22 height 22
click at [1414, 127] on div "New custom property" at bounding box center [1404, 130] width 119 height 16
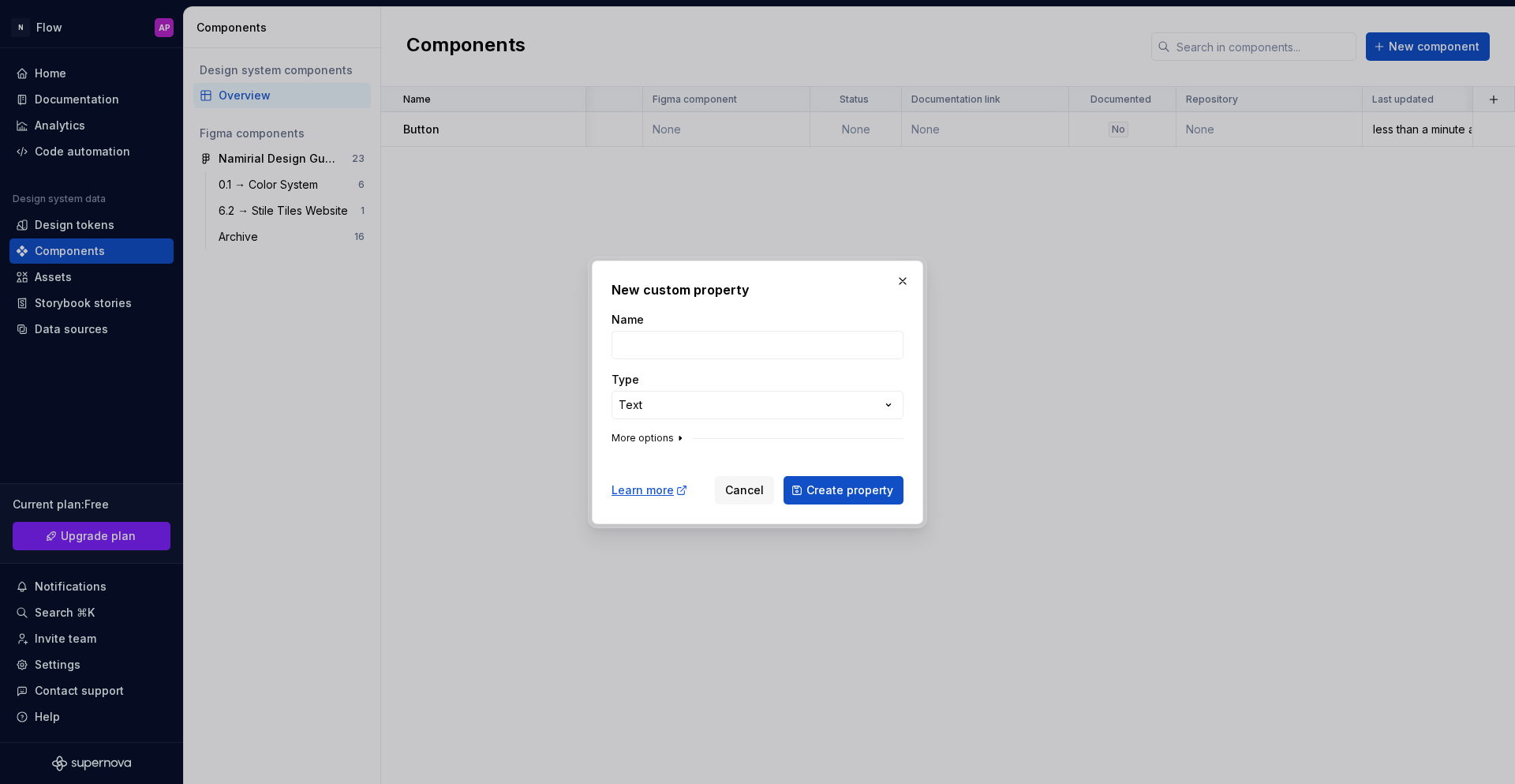
click at [657, 434] on button "More options" at bounding box center [649, 437] width 75 height 12
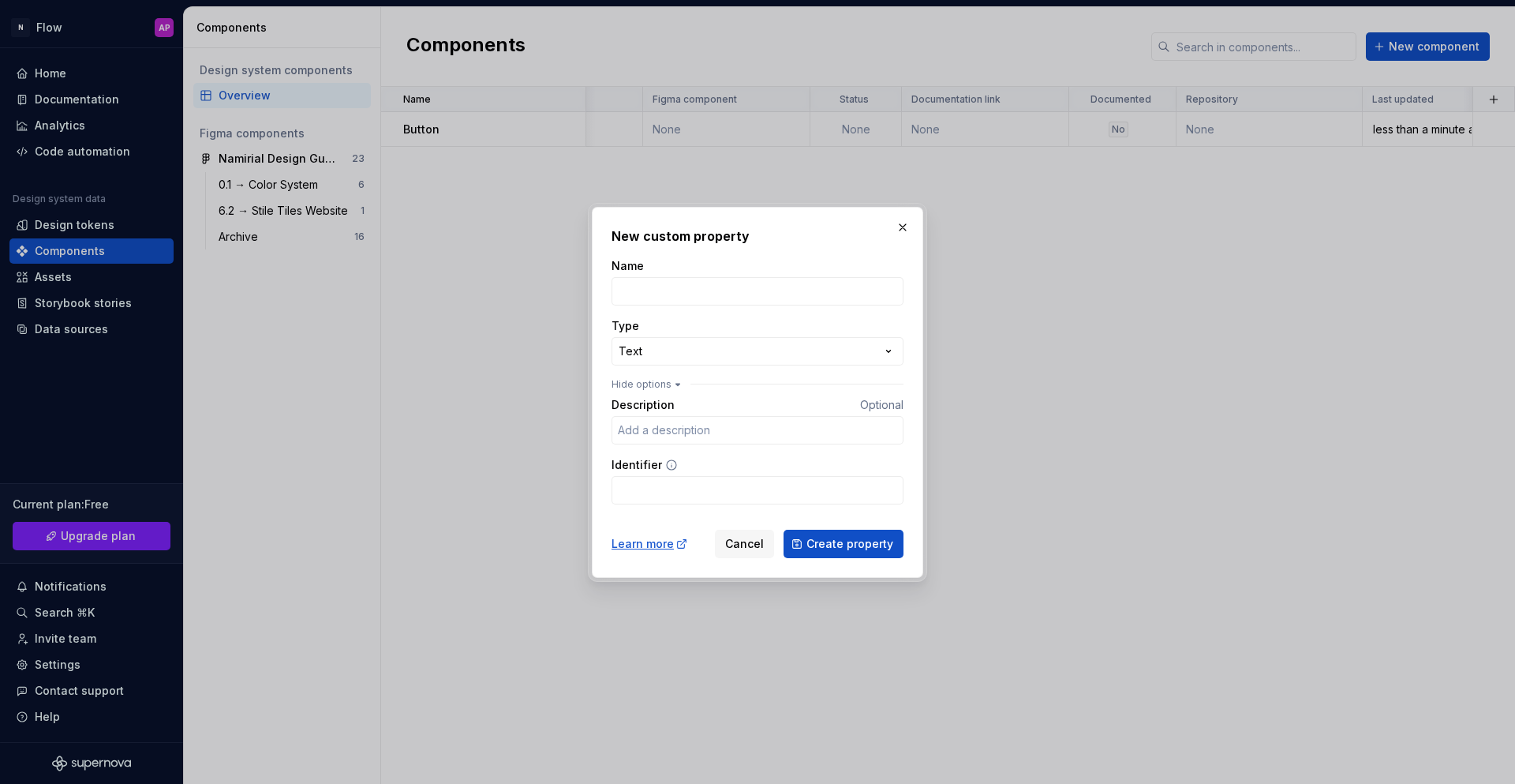
click at [865, 407] on span "Optional" at bounding box center [882, 405] width 44 height 13
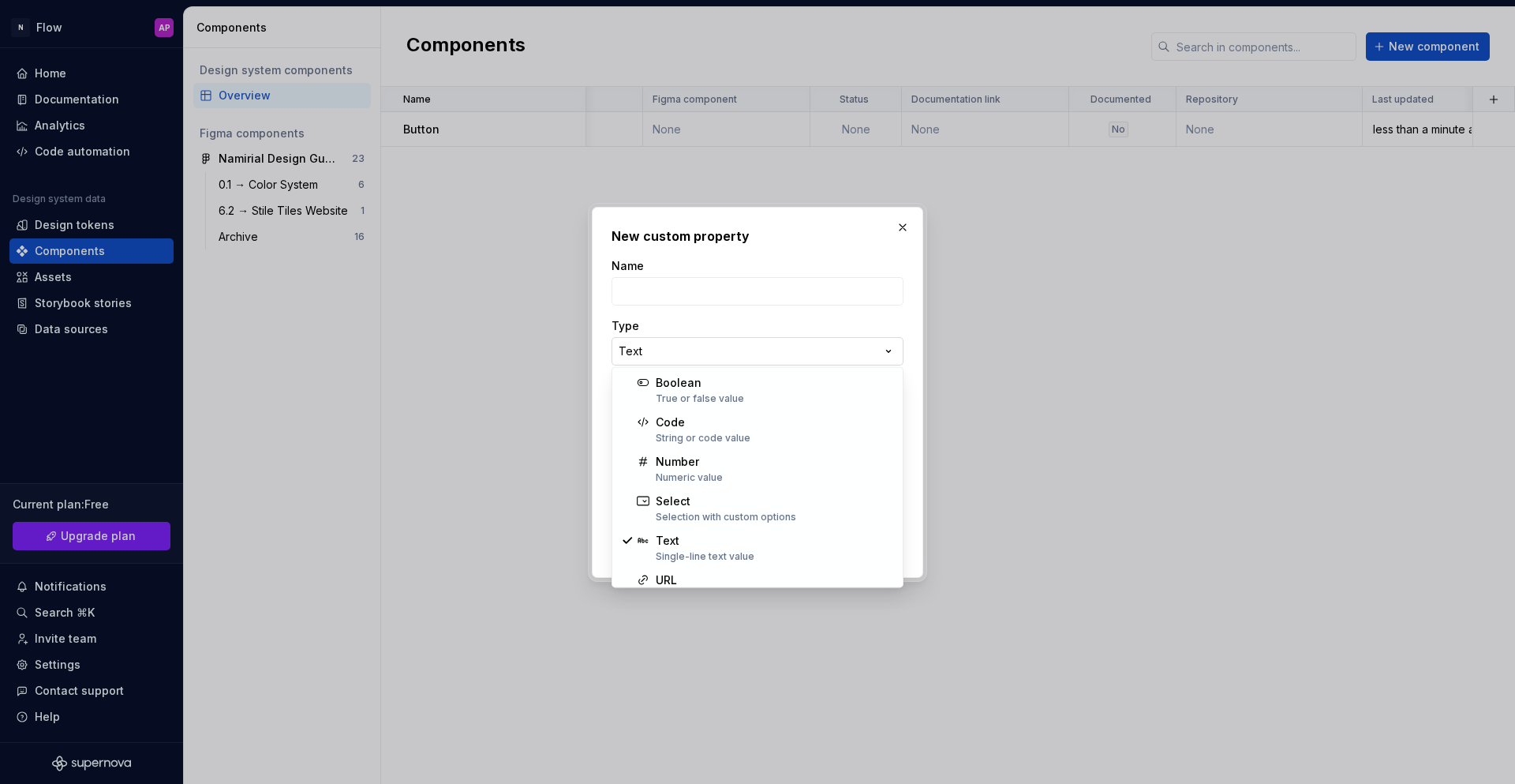
click at [857, 346] on div "**********" at bounding box center [758, 392] width 1515 height 784
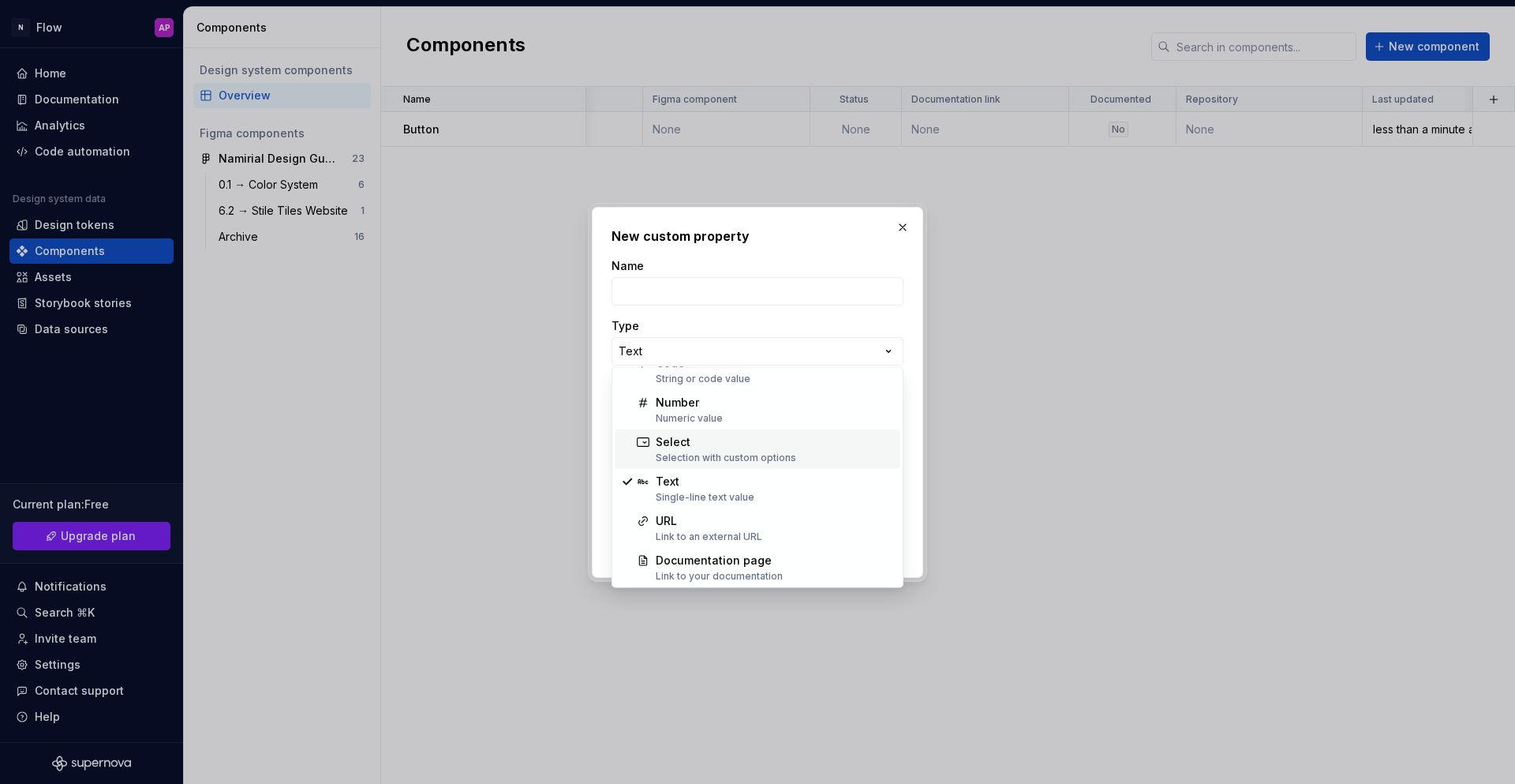
scroll to position [0, 0]
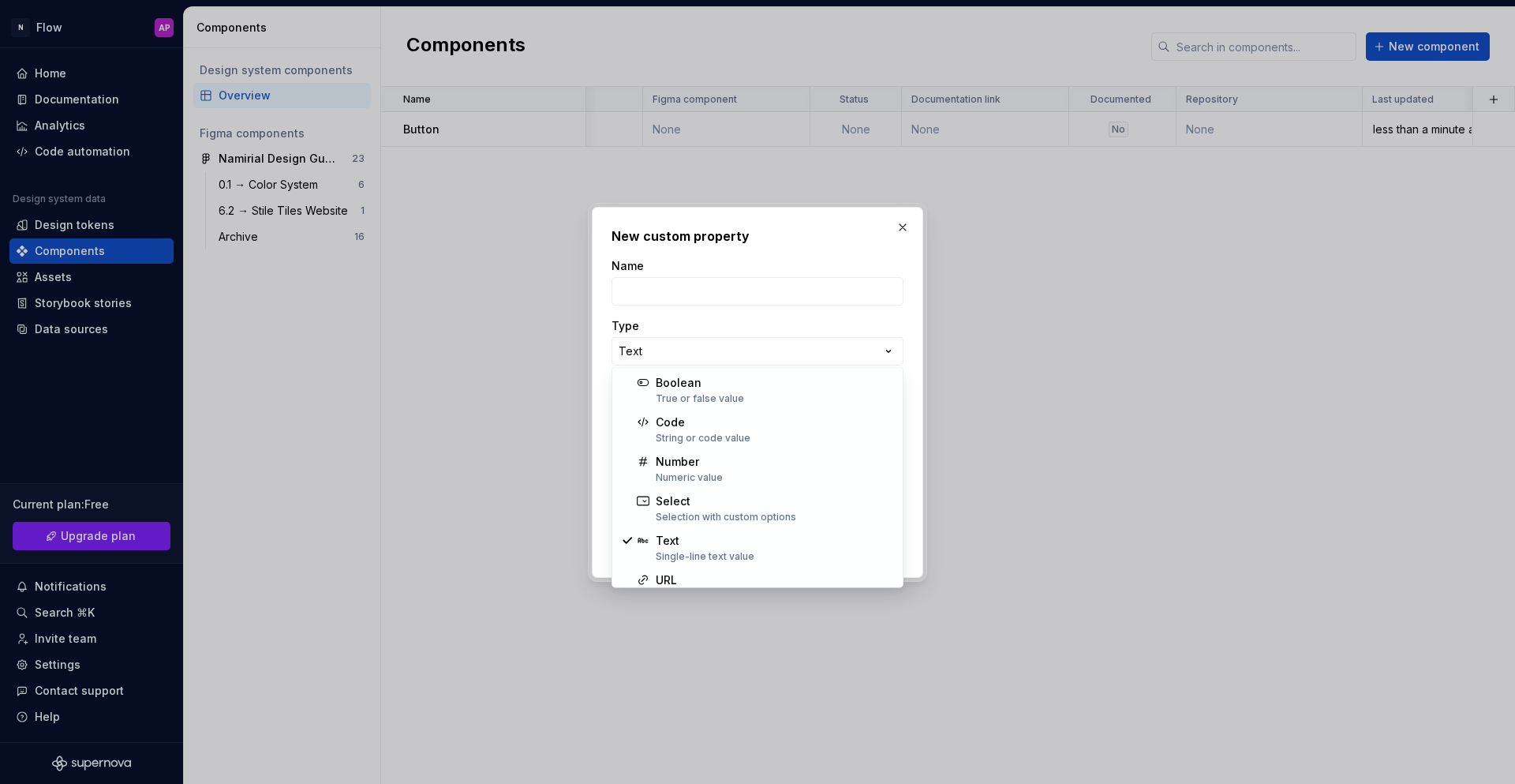
select select "*******"
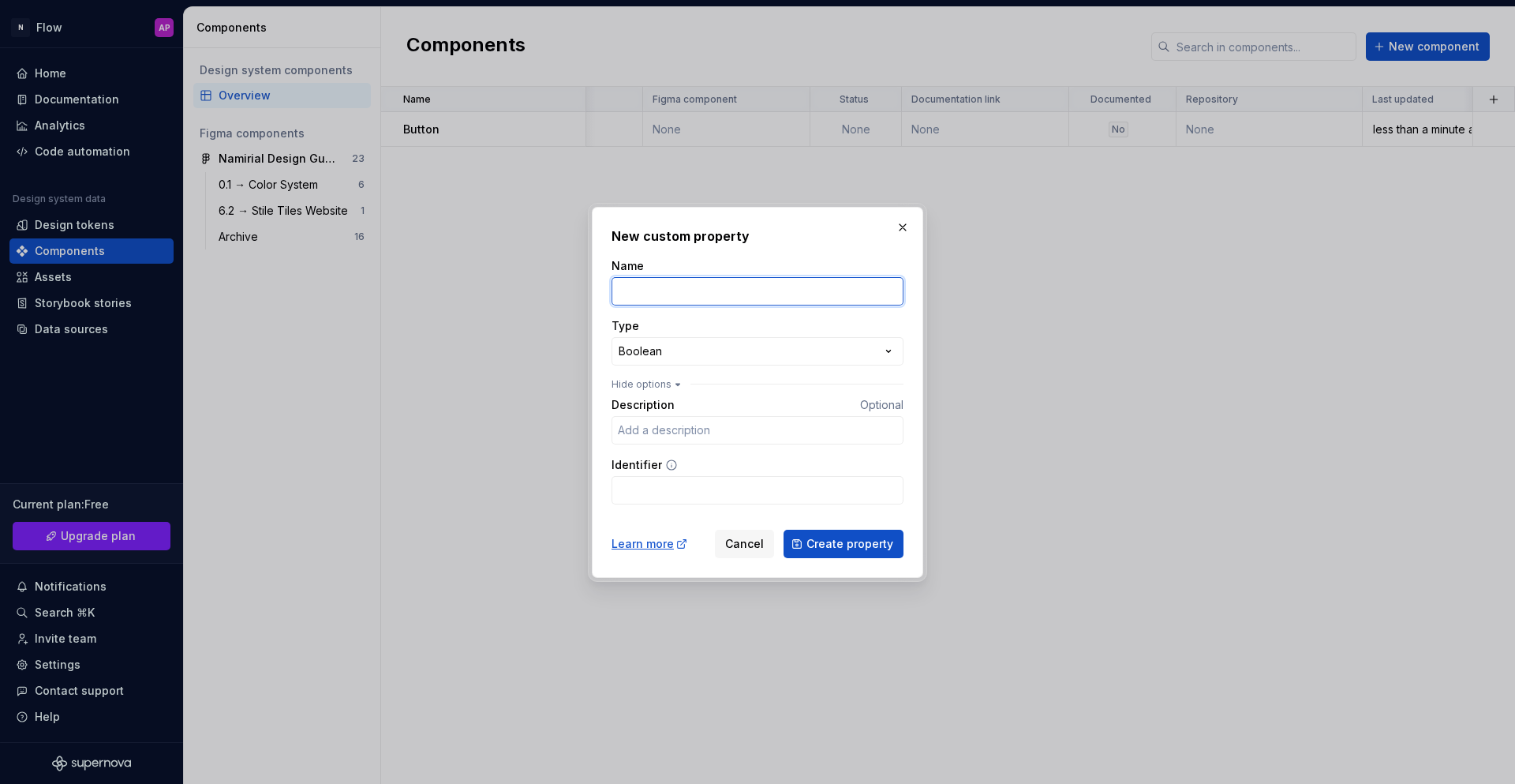
click at [700, 299] on input "Name" at bounding box center [758, 291] width 292 height 29
click at [643, 385] on button "Hide options" at bounding box center [648, 384] width 72 height 12
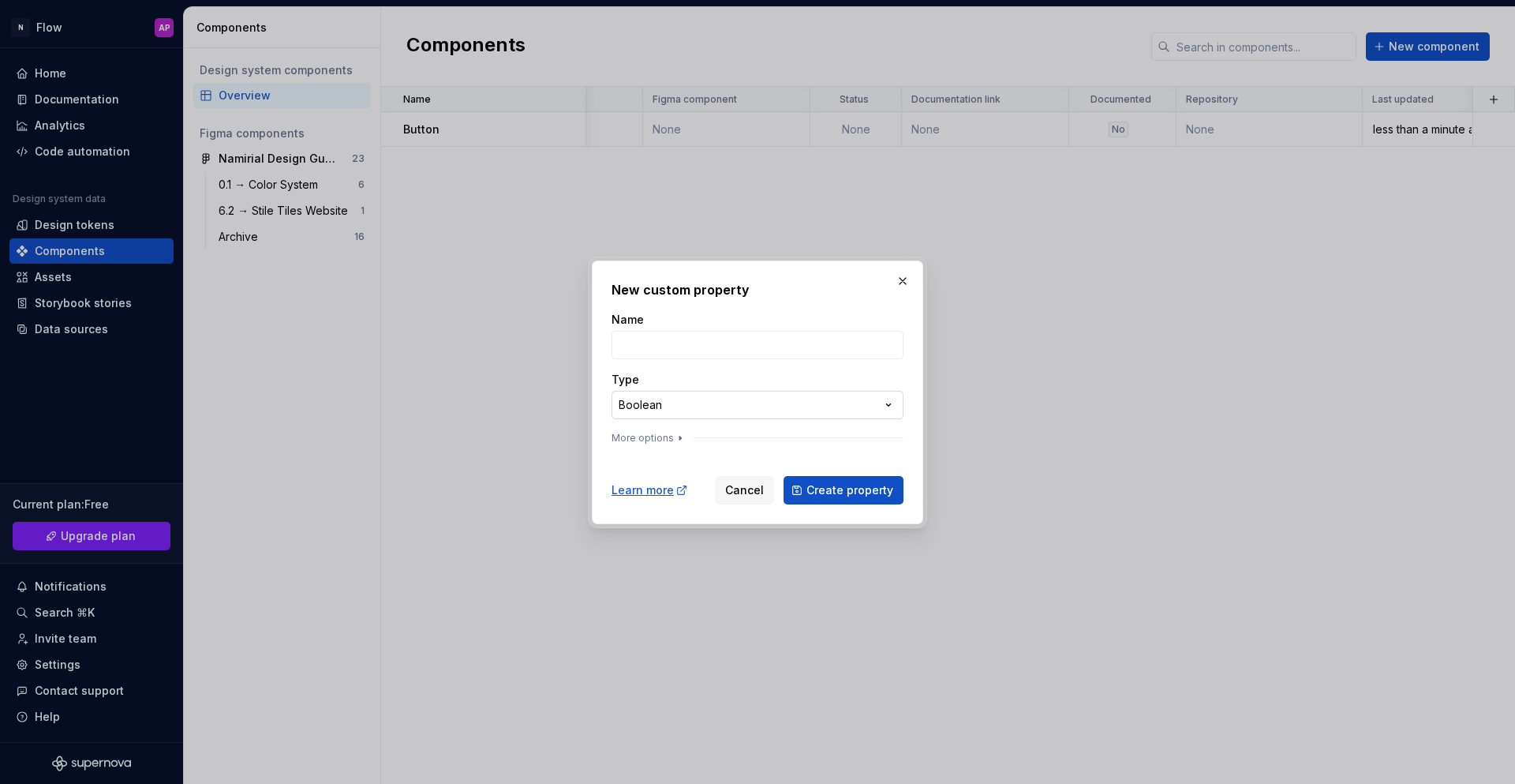
click at [683, 404] on div "**********" at bounding box center [758, 392] width 1515 height 784
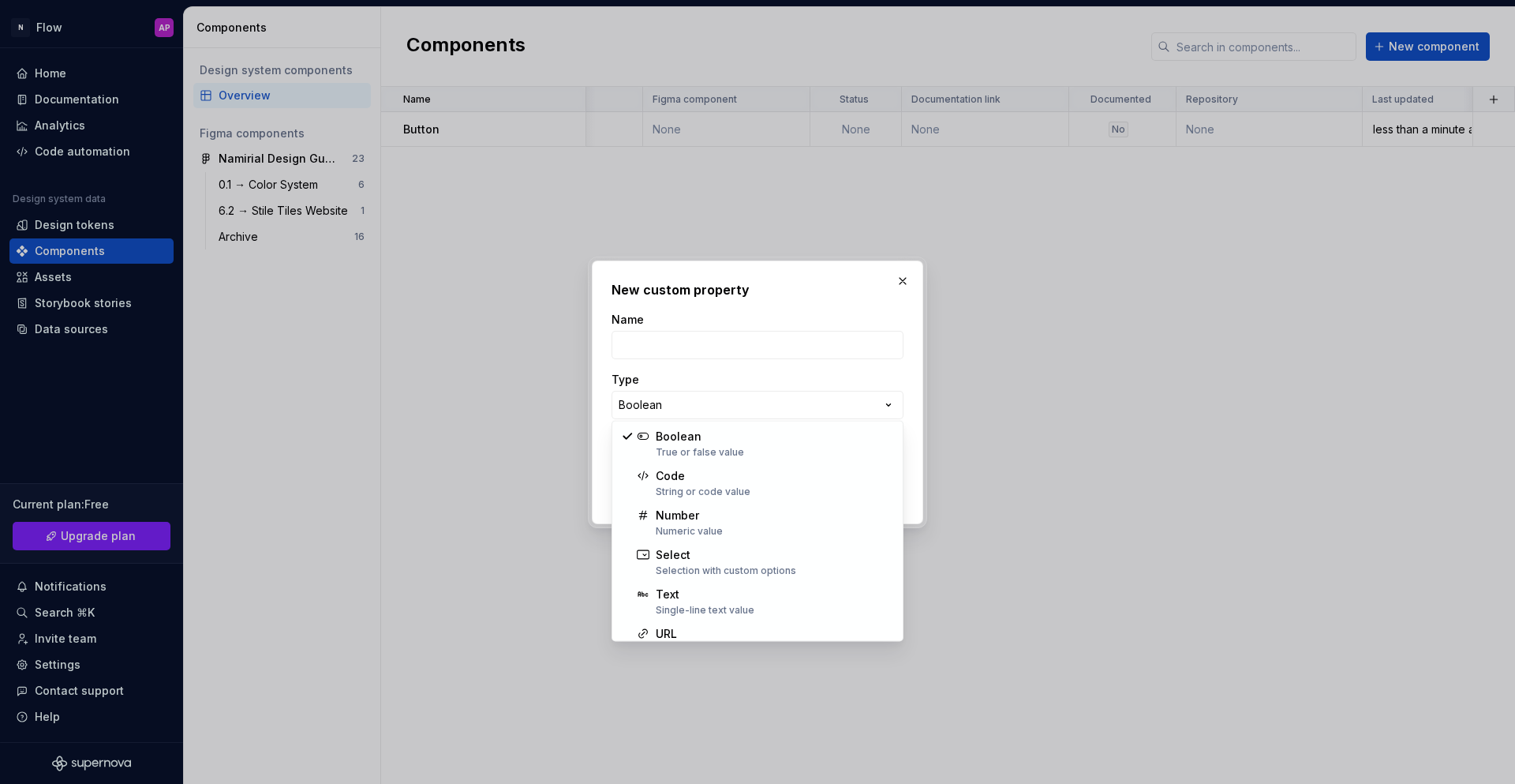
click at [904, 277] on div "**********" at bounding box center [758, 392] width 1515 height 784
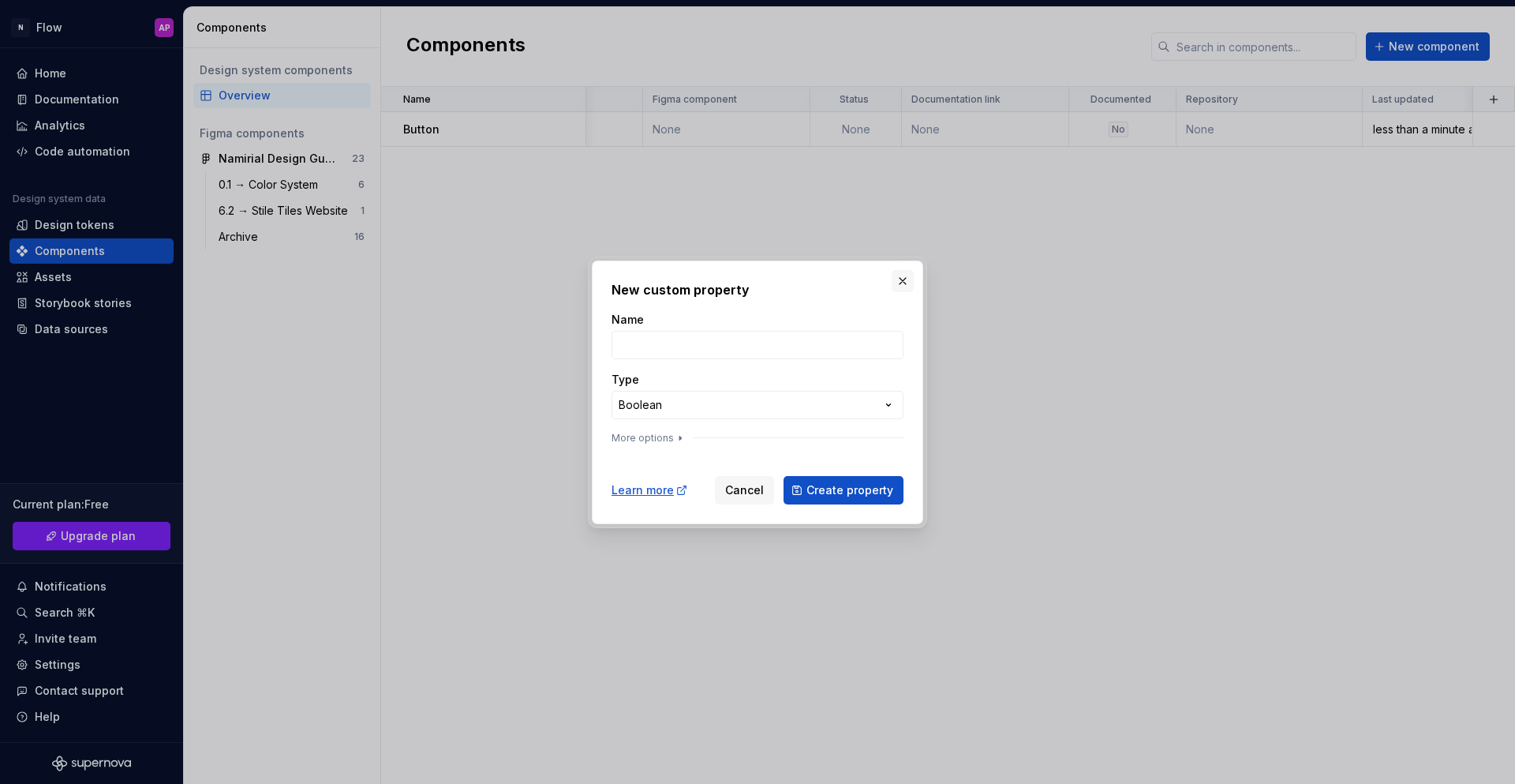
click at [902, 284] on button "button" at bounding box center [902, 280] width 22 height 22
